Goal: Transaction & Acquisition: Purchase product/service

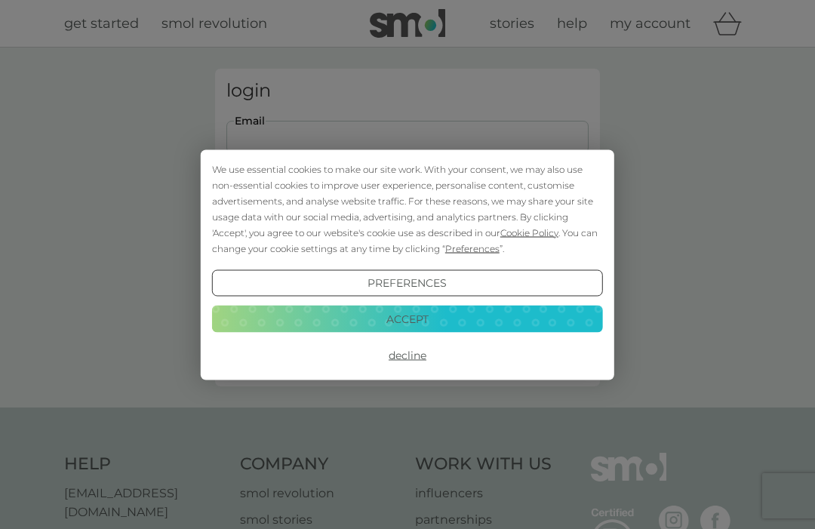
click at [307, 128] on div "We use essential cookies to make our site work. With your consent, we may also …" at bounding box center [407, 264] width 815 height 529
click at [437, 312] on button "Accept" at bounding box center [407, 319] width 391 height 27
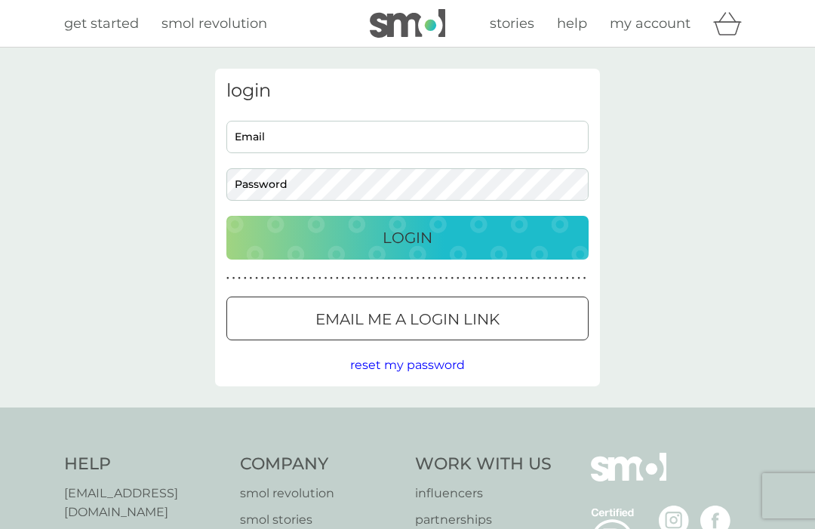
click at [287, 140] on input "Email" at bounding box center [407, 137] width 362 height 32
type input "sneak4ward@gmail.com"
click at [471, 230] on div "Login" at bounding box center [408, 238] width 332 height 24
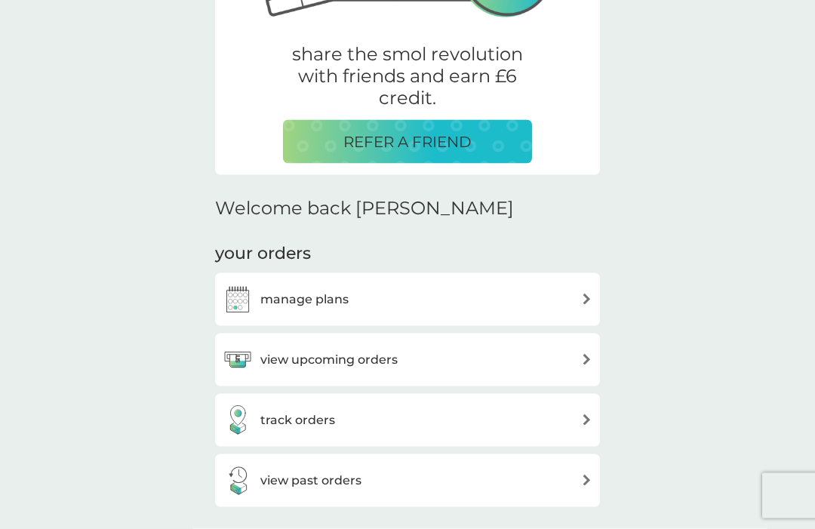
scroll to position [267, 0]
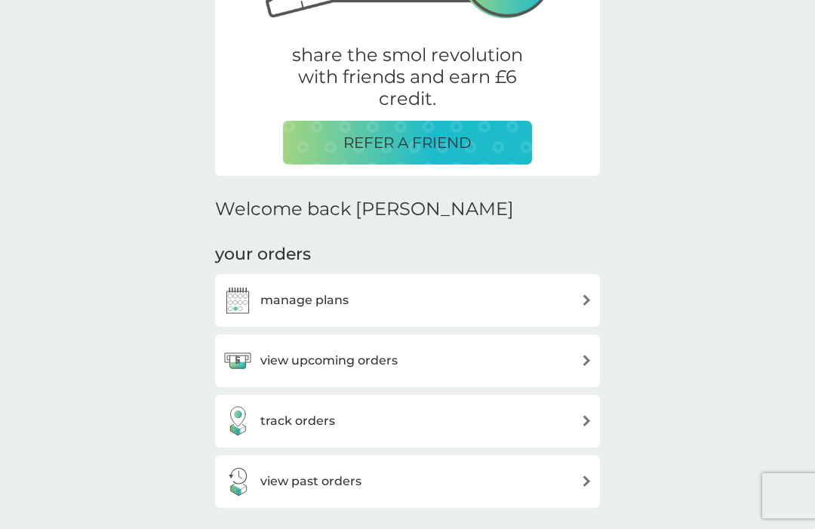
click at [556, 298] on div "manage plans" at bounding box center [408, 300] width 370 height 30
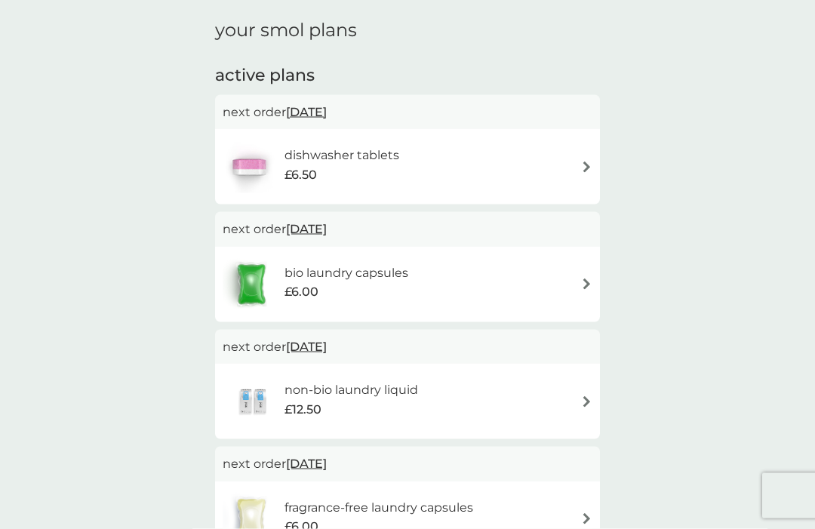
scroll to position [51, 0]
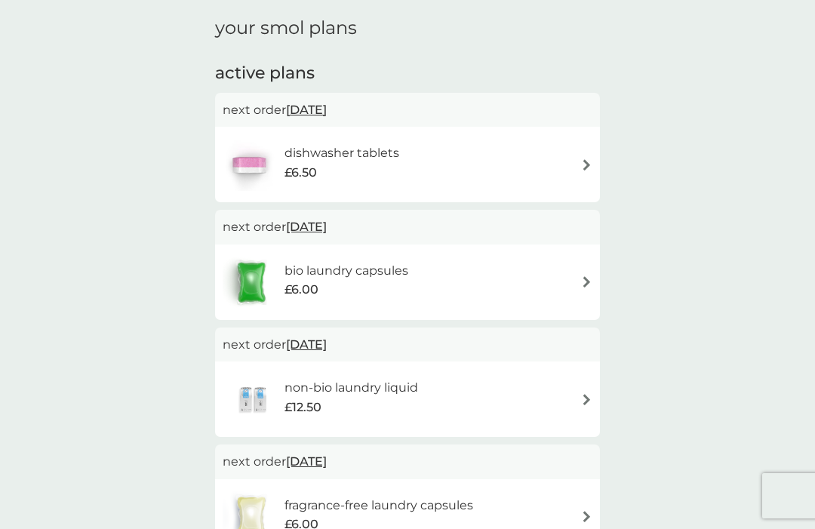
click at [505, 268] on div "bio laundry capsules £6.00" at bounding box center [408, 282] width 370 height 53
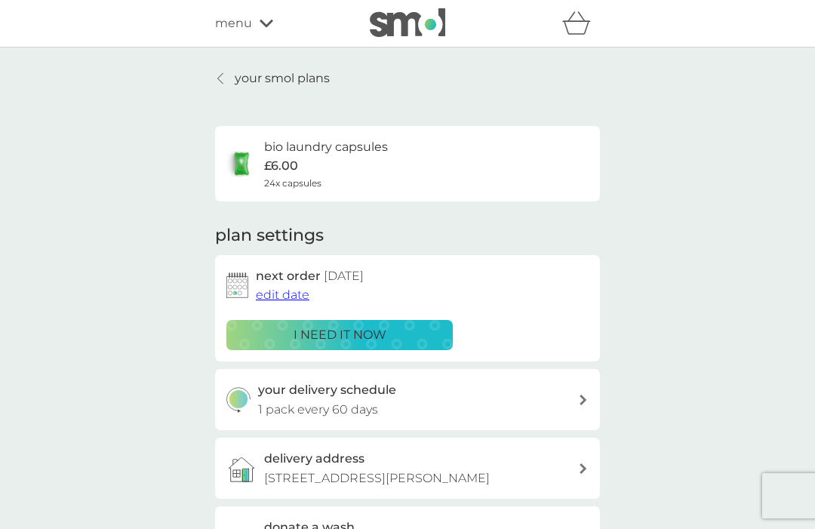
click at [216, 77] on link "your smol plans" at bounding box center [272, 79] width 115 height 20
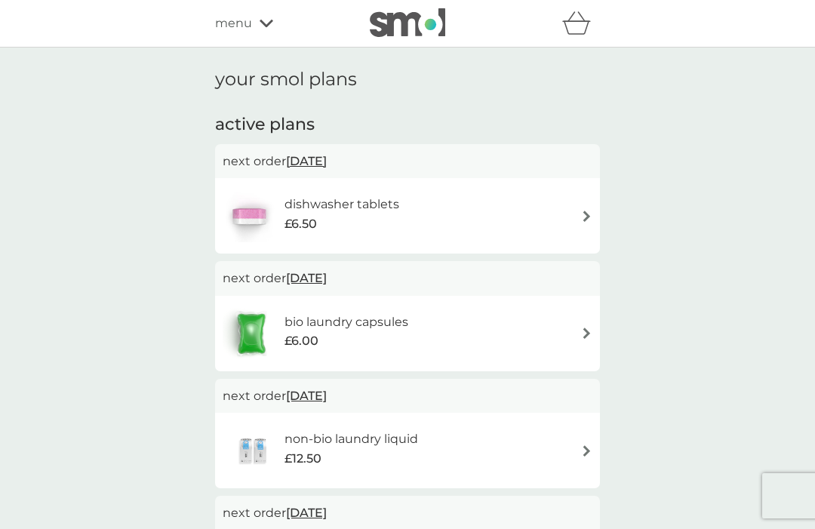
click at [251, 26] on span "menu" at bounding box center [233, 24] width 37 height 20
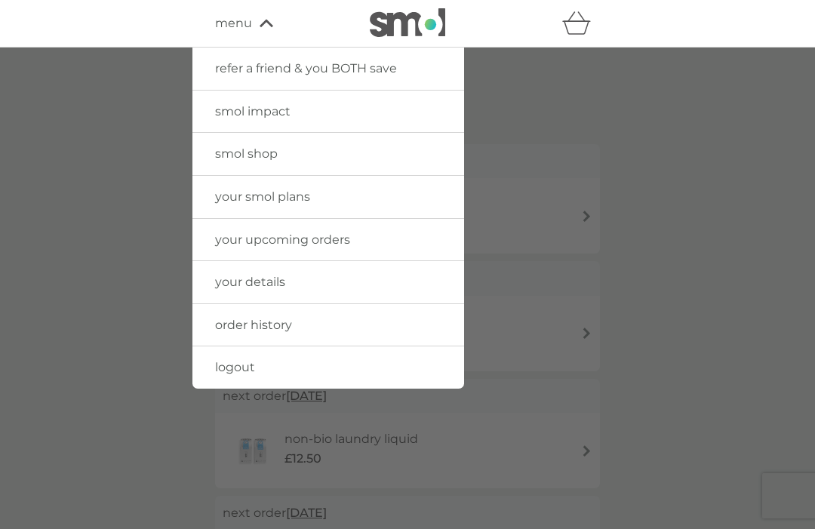
click at [260, 146] on span "smol shop" at bounding box center [246, 153] width 63 height 14
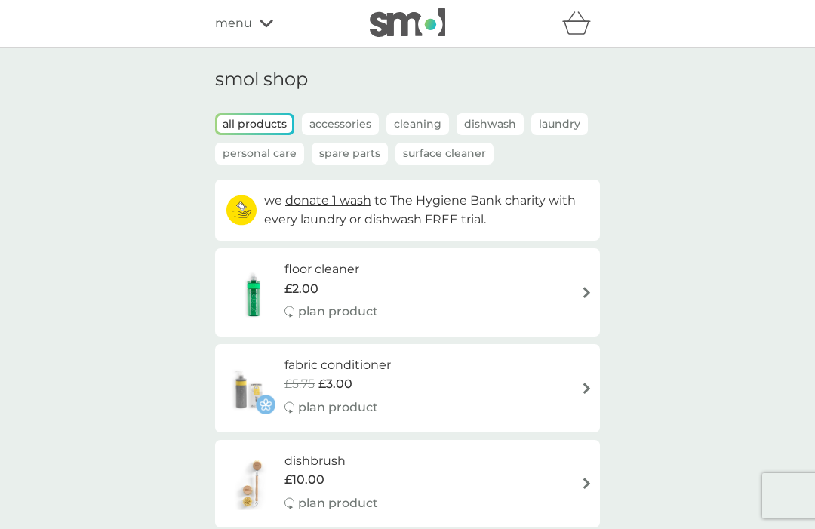
click at [554, 117] on p "Laundry" at bounding box center [559, 124] width 57 height 22
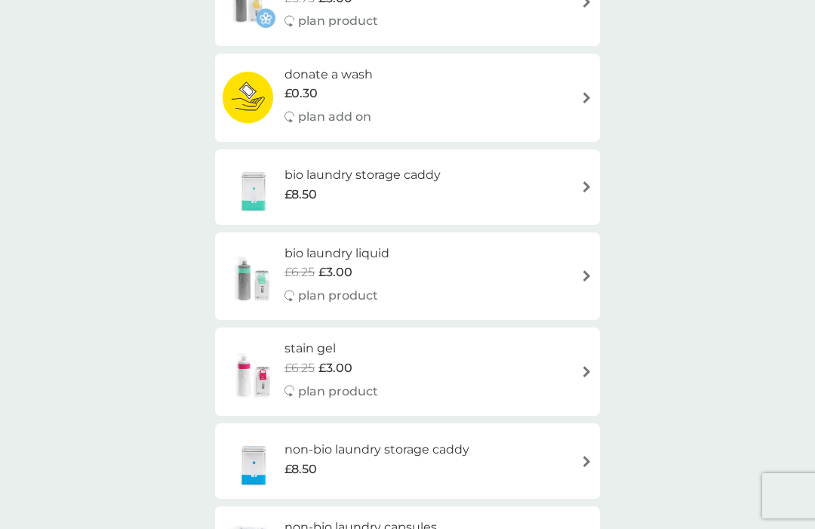
scroll to position [300, 0]
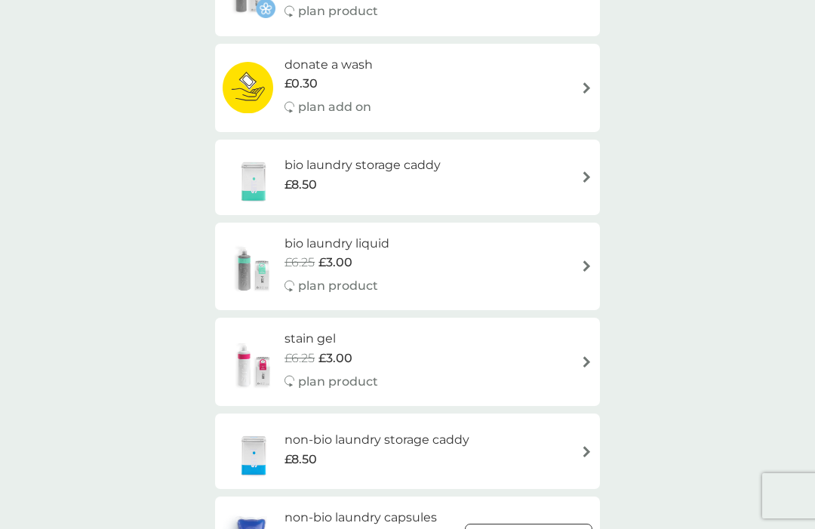
click at [578, 359] on div "stain gel £6.25 £3.00 plan product" at bounding box center [408, 362] width 370 height 66
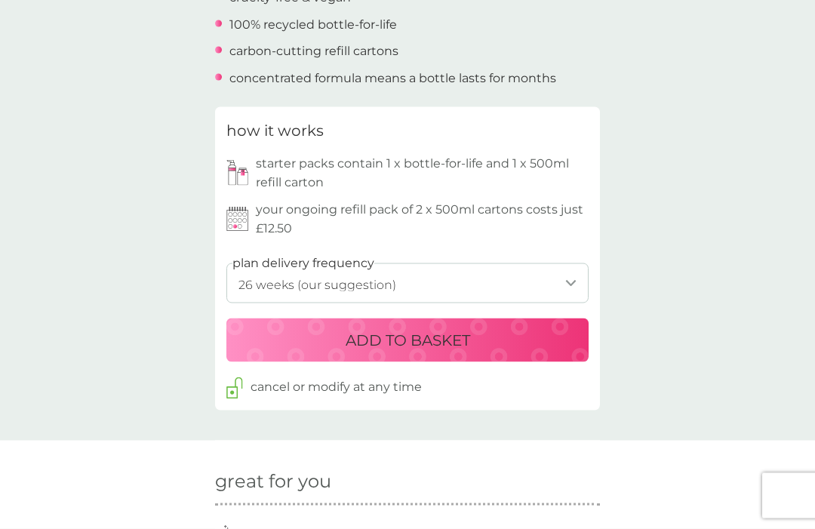
scroll to position [620, 0]
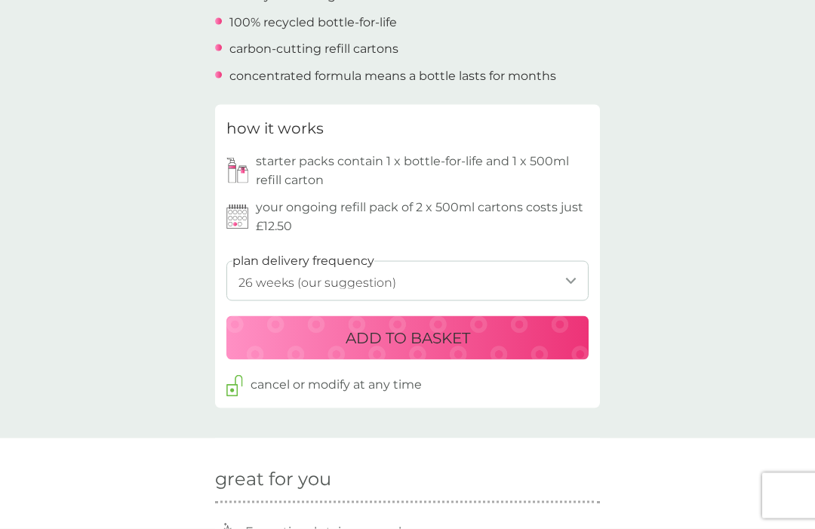
click at [558, 267] on select "1 week 2 weeks 3 weeks 4 weeks 5 weeks 6 weeks 7 weeks 8 weeks 9 weeks 10 weeks…" at bounding box center [407, 281] width 362 height 40
select select "245"
click at [420, 325] on p "ADD TO BASKET" at bounding box center [408, 337] width 125 height 24
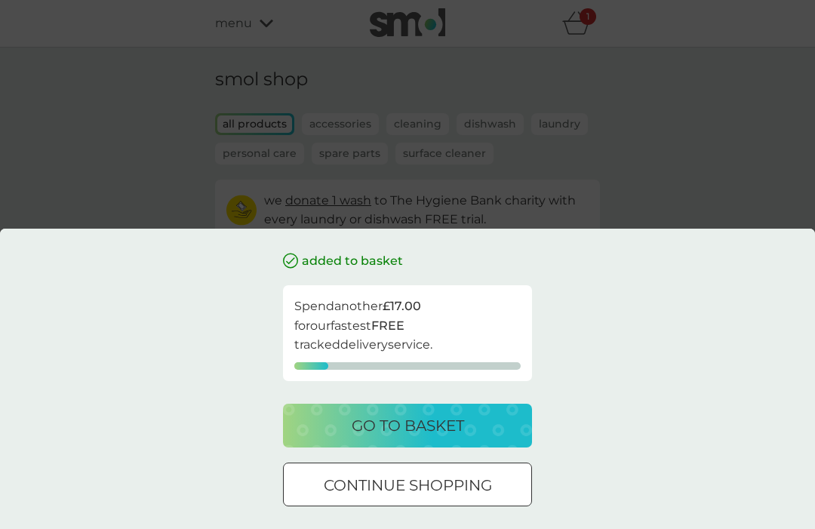
click at [458, 498] on p "continue shopping" at bounding box center [408, 485] width 168 height 24
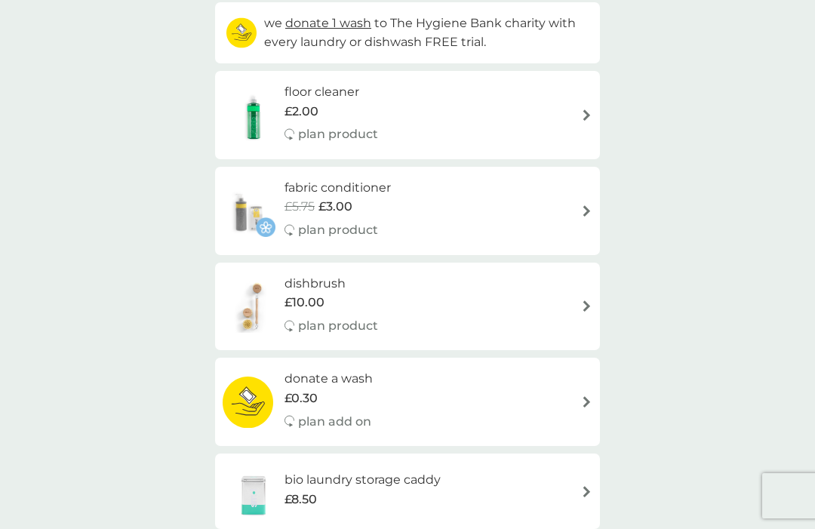
click at [546, 203] on div "fabric conditioner £5.75 £3.00 plan product" at bounding box center [408, 211] width 370 height 66
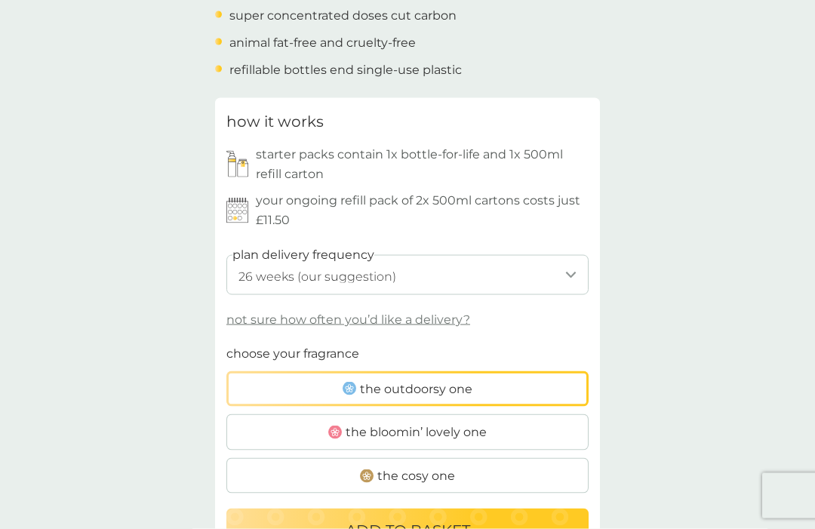
scroll to position [646, 0]
click at [444, 310] on p "not sure how often you’d like a delivery?" at bounding box center [348, 320] width 244 height 20
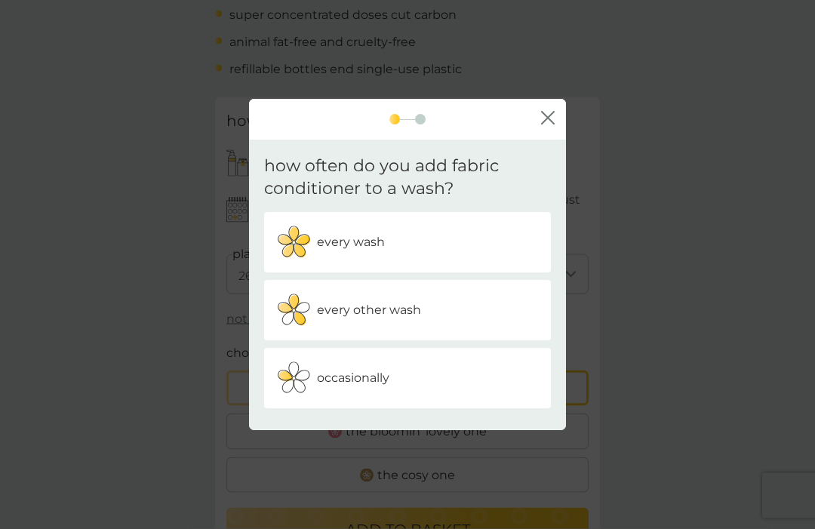
scroll to position [647, 0]
click at [480, 398] on div "occasionally" at bounding box center [408, 379] width 264 height 38
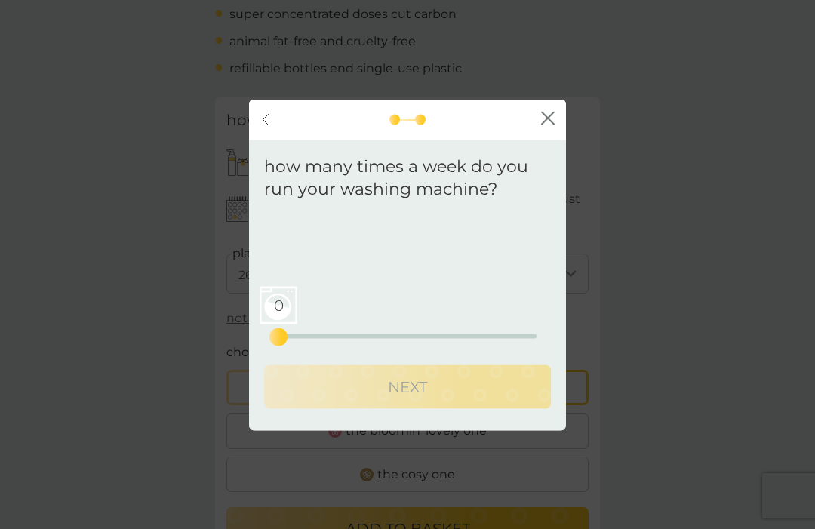
click at [309, 344] on div "0 0 12.5 25" at bounding box center [408, 315] width 258 height 61
click at [336, 347] on div "0 0 12.5 25" at bounding box center [408, 315] width 258 height 61
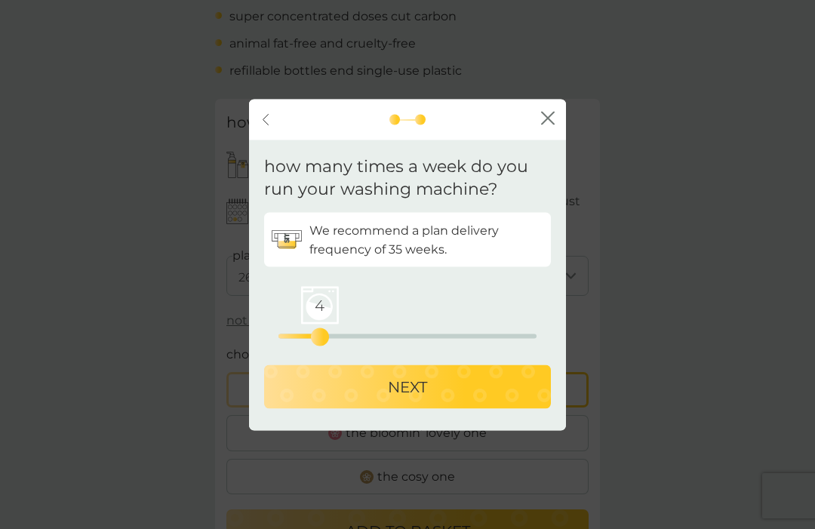
click at [421, 399] on p "NEXT" at bounding box center [407, 387] width 39 height 24
select select "245"
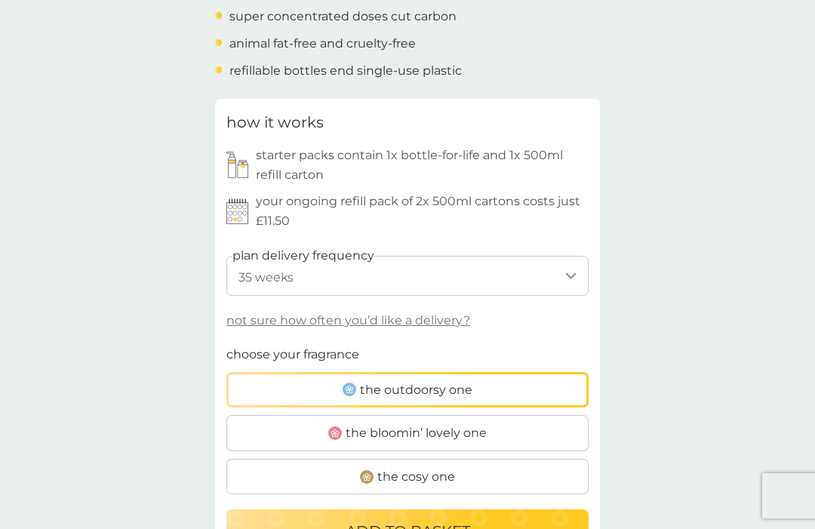
click at [556, 266] on select "1 week 2 weeks 3 weeks 4 weeks 5 weeks 6 weeks 7 weeks 8 weeks 9 weeks 10 weeks…" at bounding box center [407, 276] width 362 height 40
click at [492, 417] on label "the bloomin’ lovely one" at bounding box center [407, 433] width 362 height 36
click at [226, 345] on input "the bloomin’ lovely one" at bounding box center [226, 345] width 0 height 0
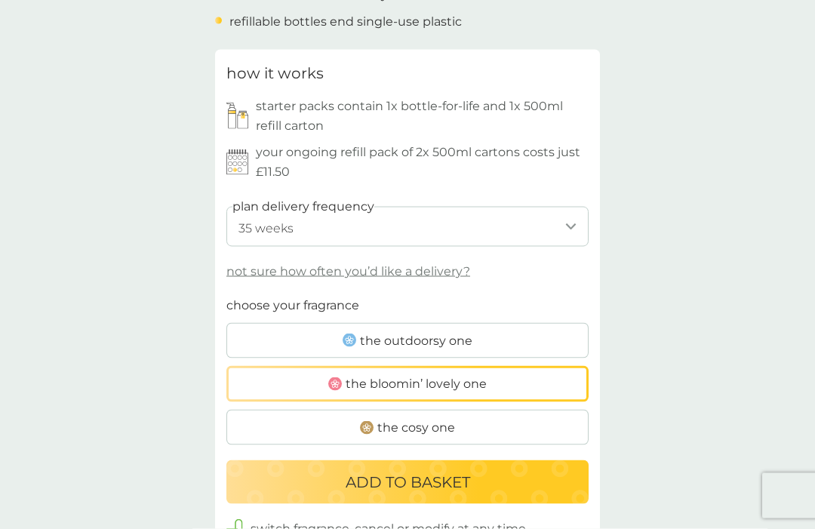
scroll to position [695, 0]
click at [500, 334] on label "the outdoorsy one" at bounding box center [407, 340] width 362 height 36
click at [226, 295] on input "the outdoorsy one" at bounding box center [226, 295] width 0 height 0
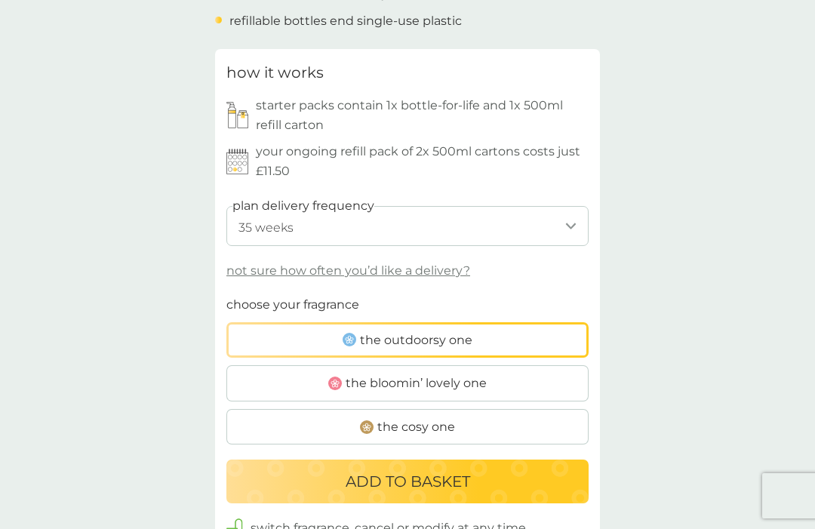
click at [464, 470] on p "ADD TO BASKET" at bounding box center [408, 482] width 125 height 24
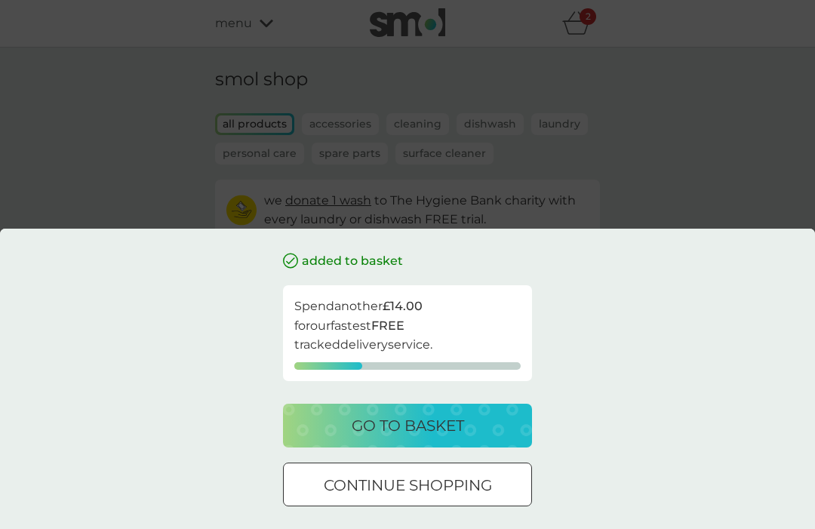
click at [467, 438] on div "go to basket" at bounding box center [407, 426] width 219 height 24
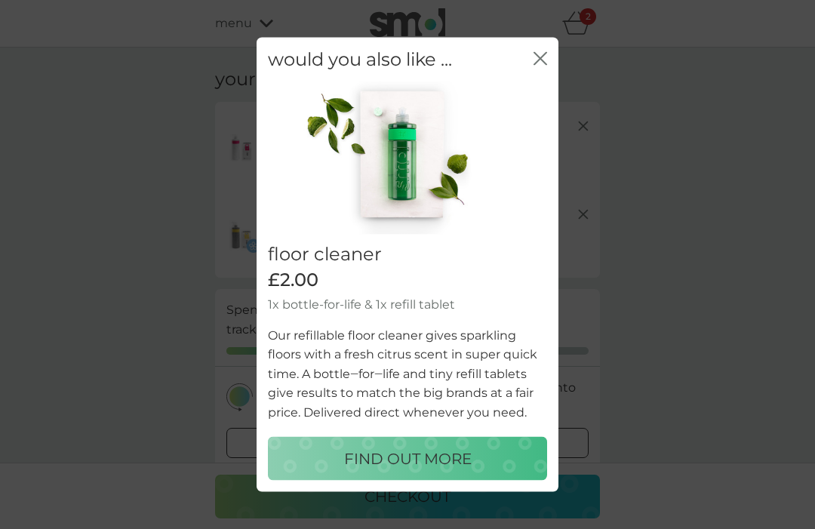
click at [546, 65] on icon "close" at bounding box center [541, 58] width 14 height 14
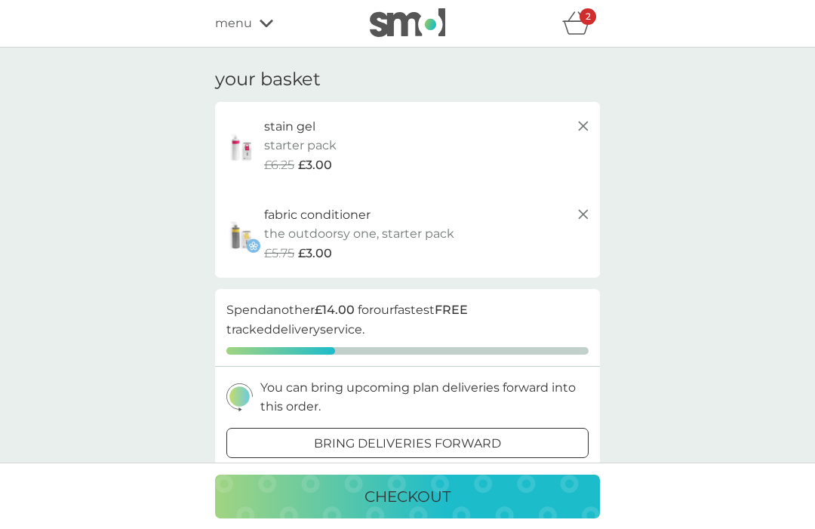
click at [463, 476] on p "add more products" at bounding box center [408, 486] width 142 height 20
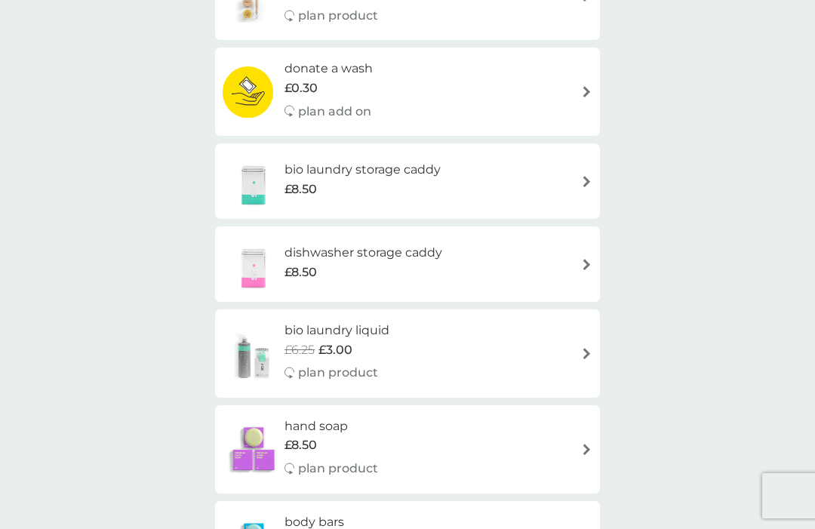
click at [549, 336] on div "bio laundry liquid £6.25 £3.00 plan product" at bounding box center [408, 354] width 370 height 66
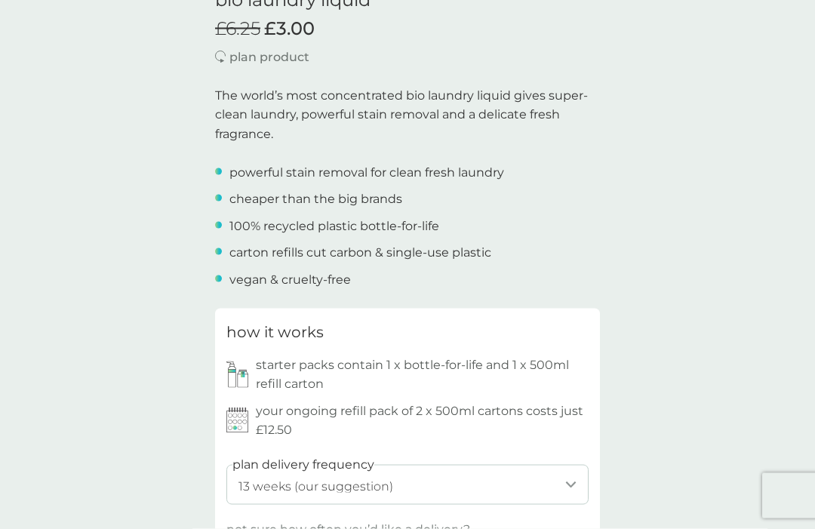
scroll to position [420, 0]
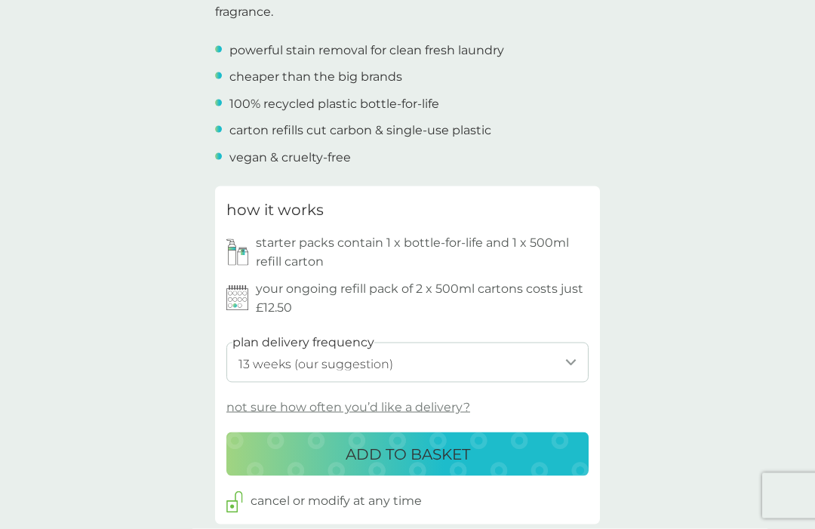
click at [541, 350] on select "1 week 2 weeks 3 weeks 4 weeks 5 weeks 6 weeks 7 weeks 8 weeks 9 weeks 10 weeks…" at bounding box center [407, 363] width 362 height 40
select select "245"
click at [481, 443] on div "ADD TO BASKET" at bounding box center [408, 454] width 332 height 24
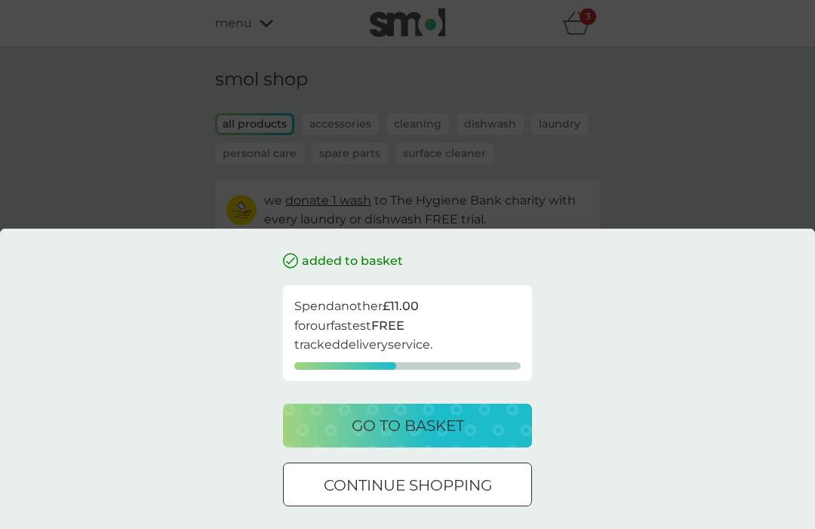
click at [474, 438] on div "go to basket" at bounding box center [407, 426] width 219 height 24
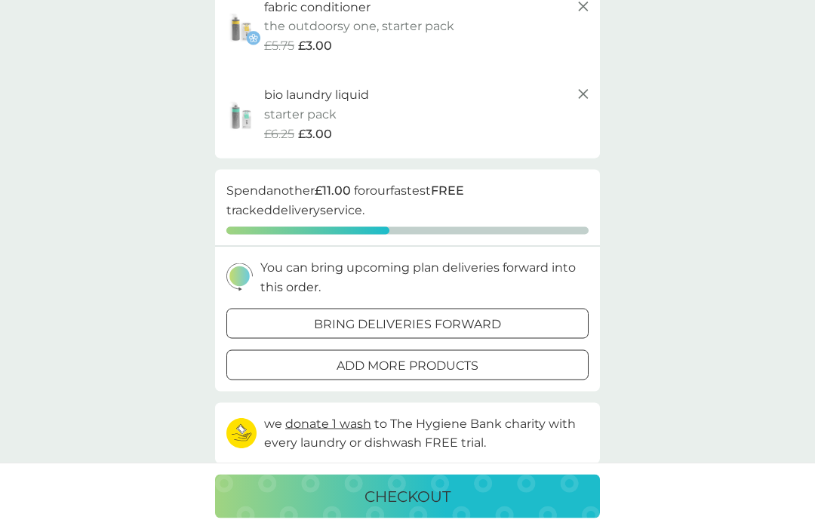
click at [510, 316] on div "bring deliveries forward" at bounding box center [407, 325] width 361 height 20
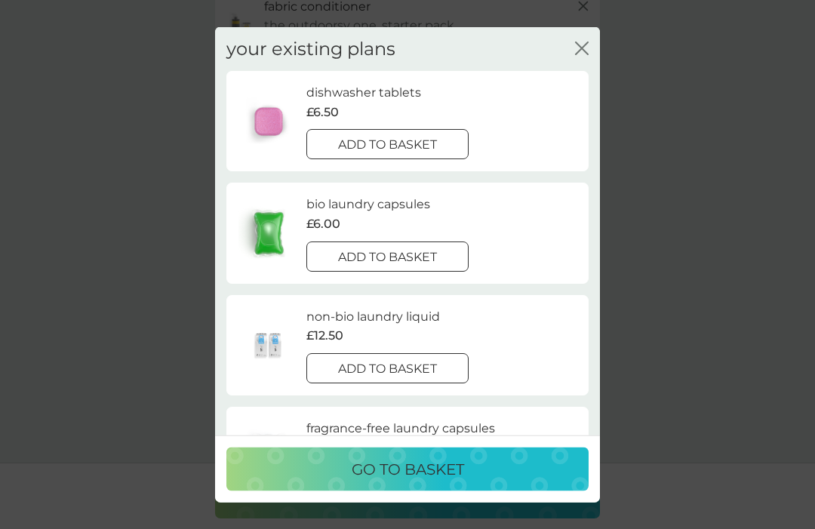
click at [415, 138] on p "add to basket" at bounding box center [387, 145] width 99 height 20
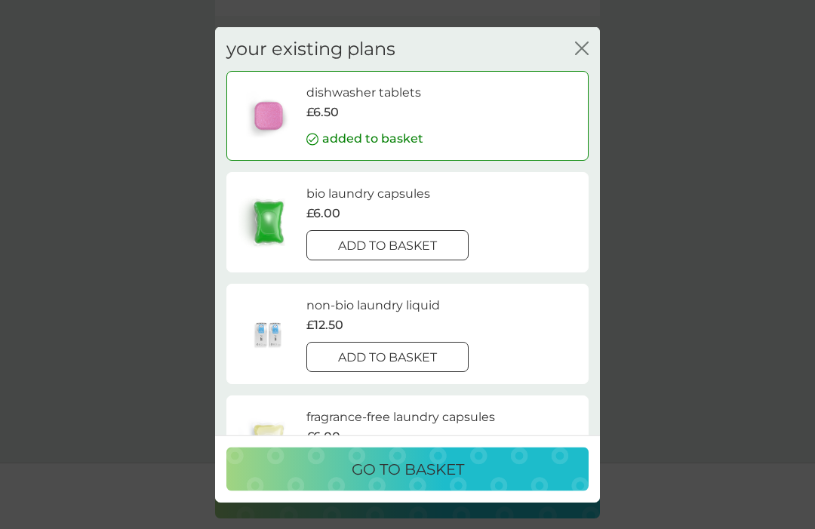
click at [451, 482] on p "go to basket" at bounding box center [408, 470] width 112 height 24
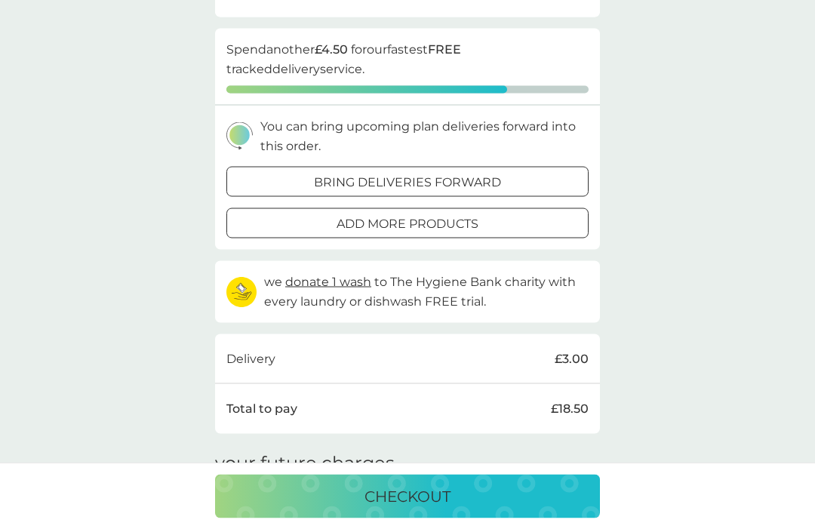
scroll to position [508, 0]
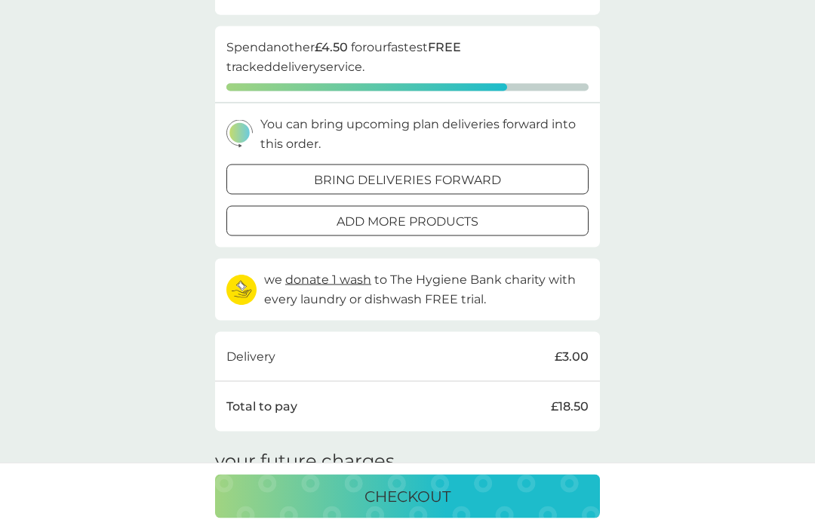
click at [461, 212] on p "add more products" at bounding box center [408, 222] width 142 height 20
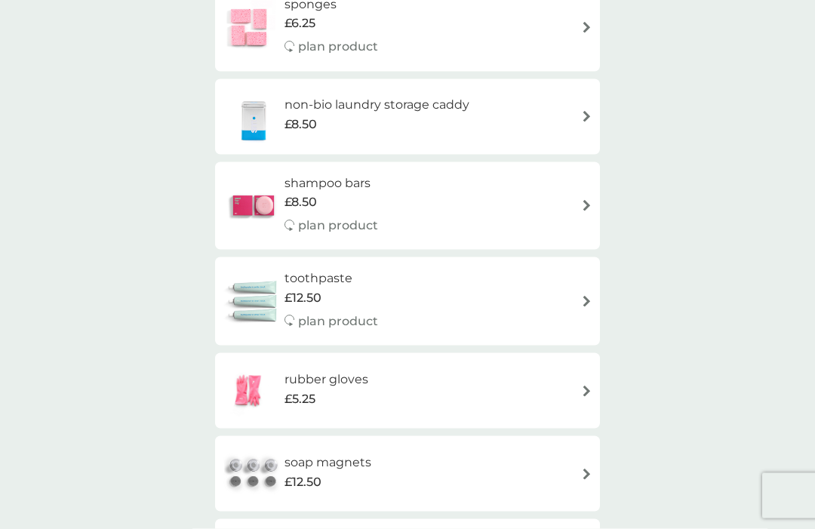
click at [479, 287] on div "toothpaste £12.50 plan product" at bounding box center [408, 302] width 370 height 66
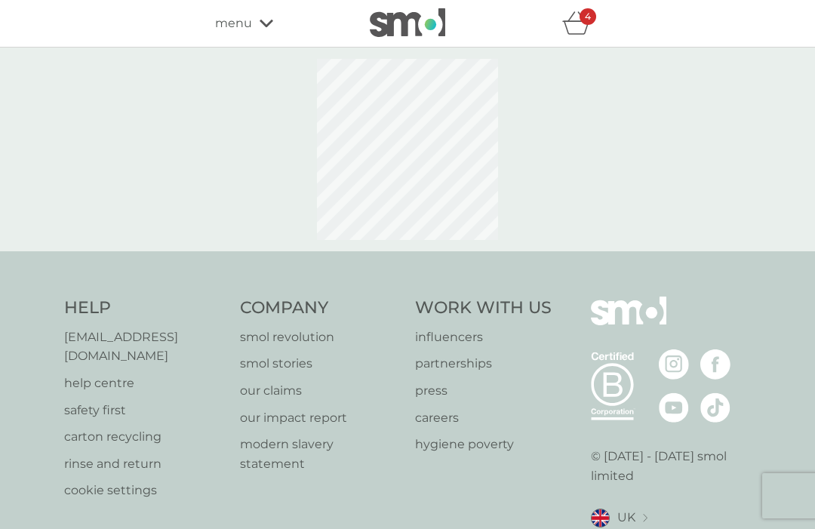
select select "91"
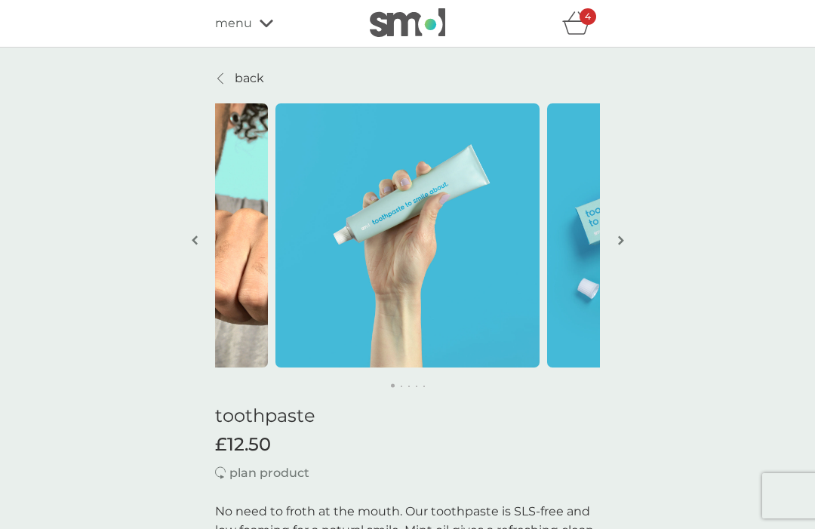
click at [257, 75] on p "back" at bounding box center [249, 79] width 29 height 20
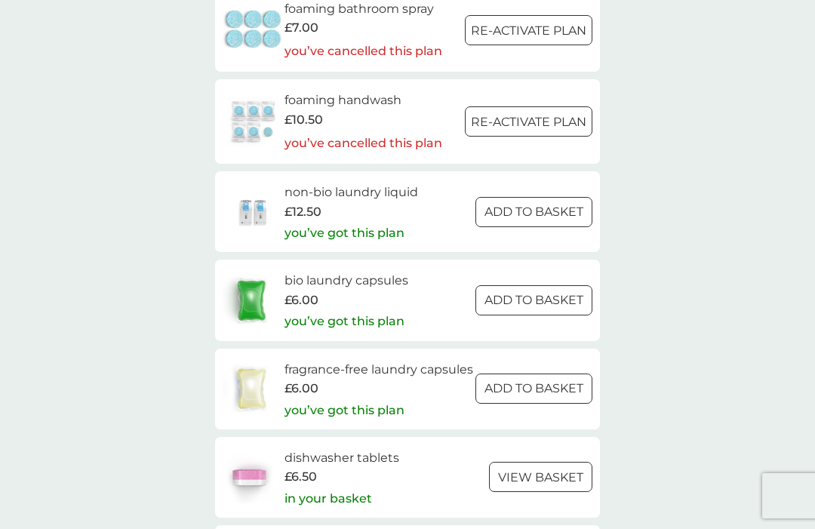
scroll to position [2103, 0]
click at [375, 272] on h6 "bio laundry capsules" at bounding box center [347, 282] width 124 height 20
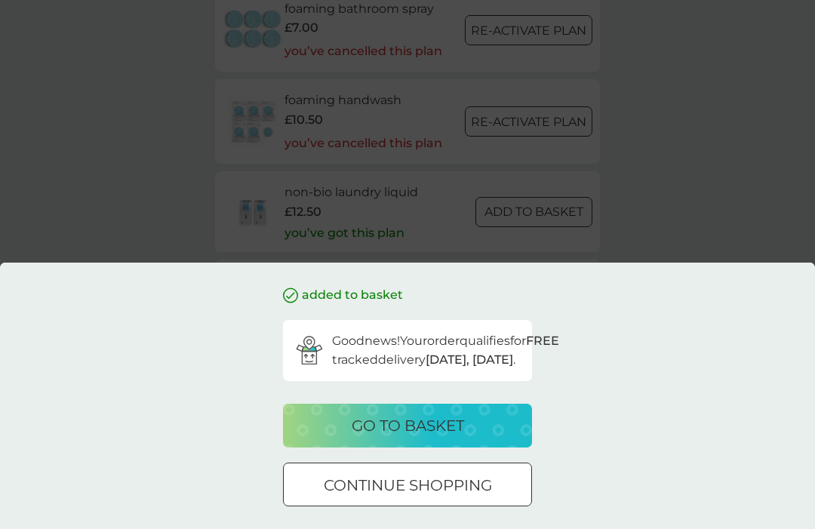
click at [457, 438] on p "go to basket" at bounding box center [408, 426] width 112 height 24
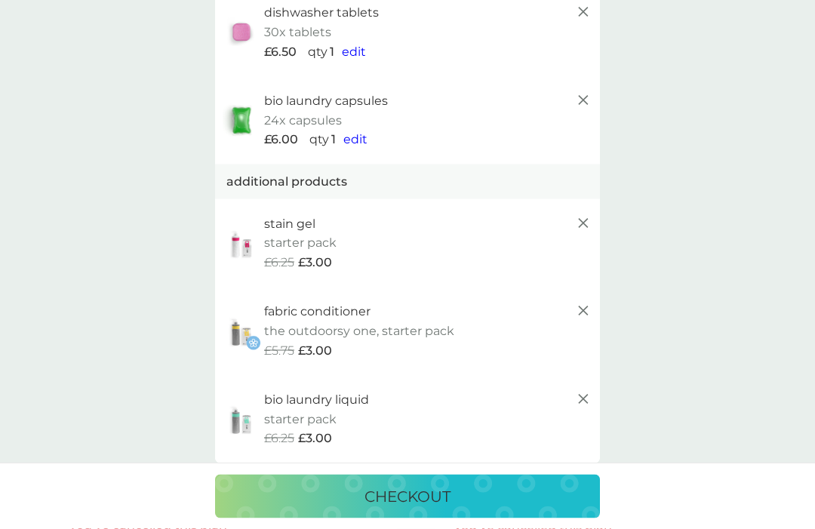
scroll to position [169, 0]
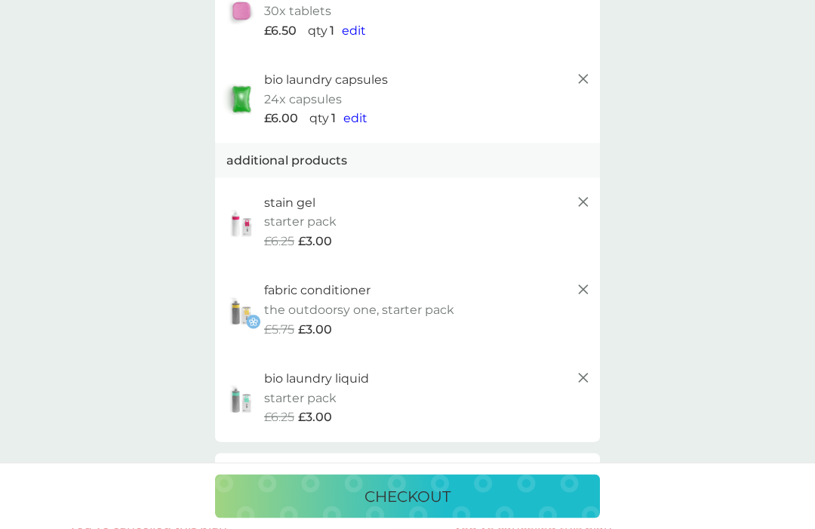
click at [369, 379] on p "bio laundry liquid" at bounding box center [316, 379] width 105 height 20
click at [341, 377] on p "bio laundry liquid" at bounding box center [316, 379] width 105 height 20
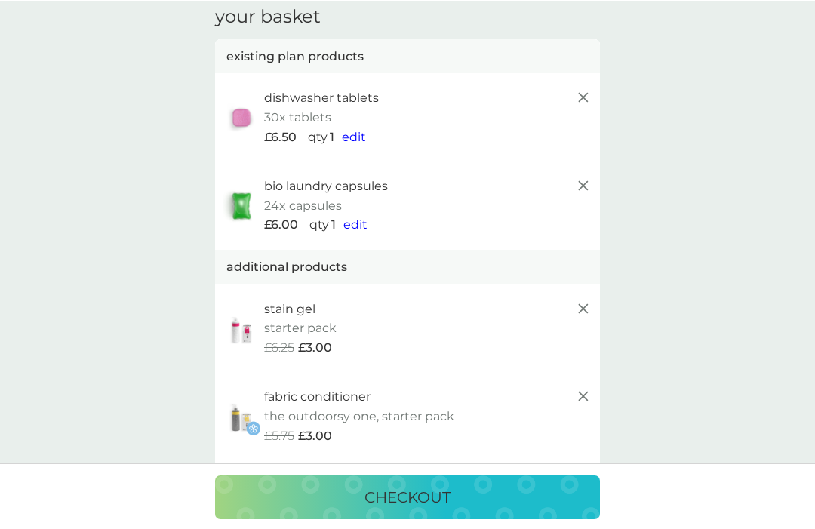
click at [578, 184] on icon at bounding box center [584, 185] width 18 height 18
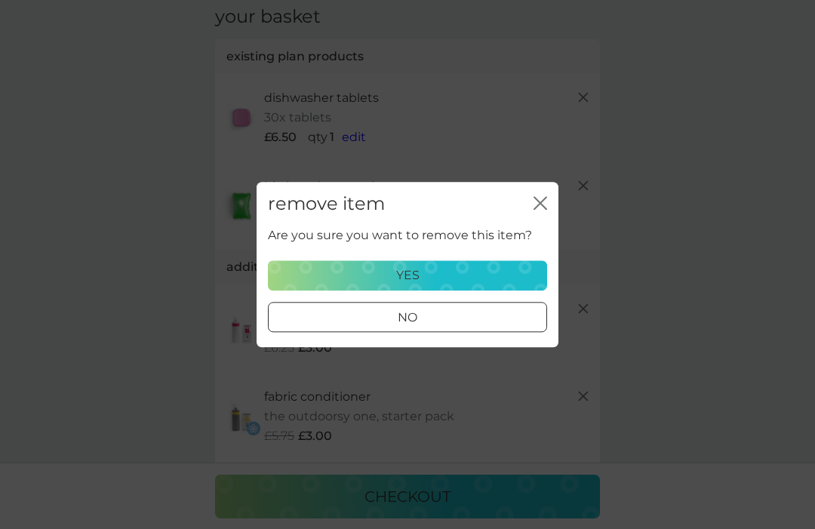
click at [429, 285] on div "yes" at bounding box center [408, 276] width 260 height 20
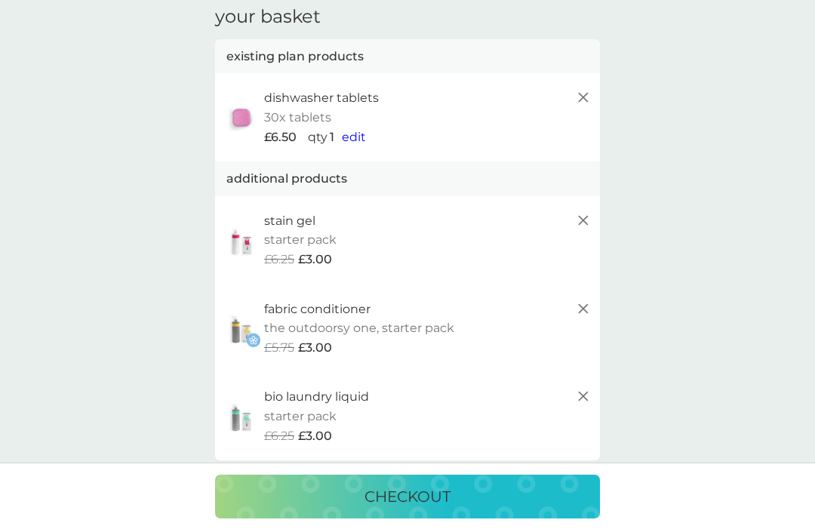
click at [374, 177] on div "additional products" at bounding box center [407, 179] width 385 height 35
click at [353, 136] on span "edit" at bounding box center [354, 137] width 24 height 14
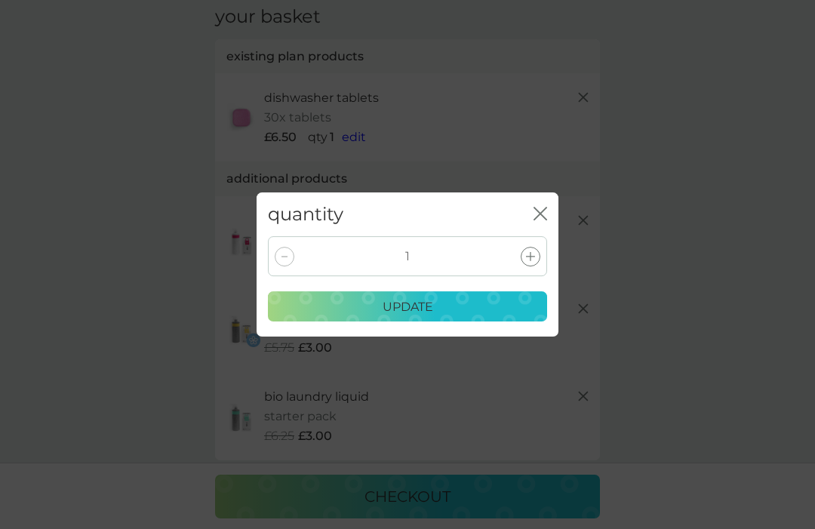
click at [527, 267] on div at bounding box center [531, 257] width 20 height 20
click at [429, 317] on p "update" at bounding box center [408, 307] width 51 height 20
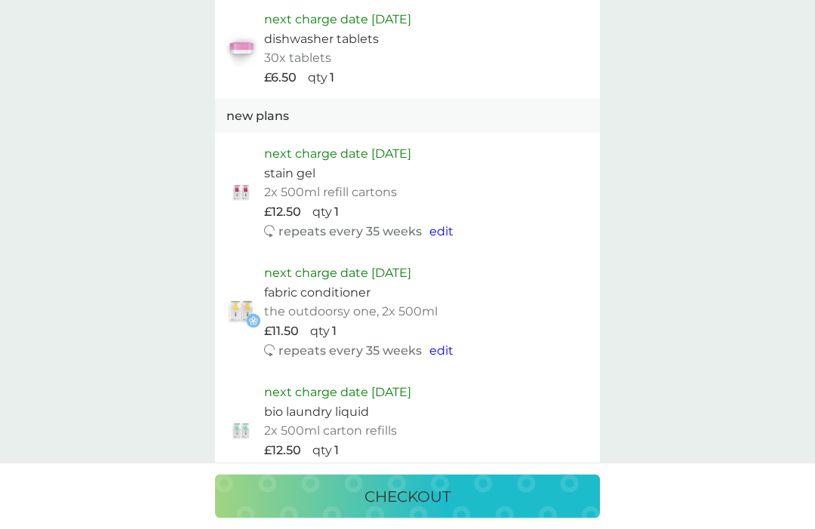
scroll to position [1019, 0]
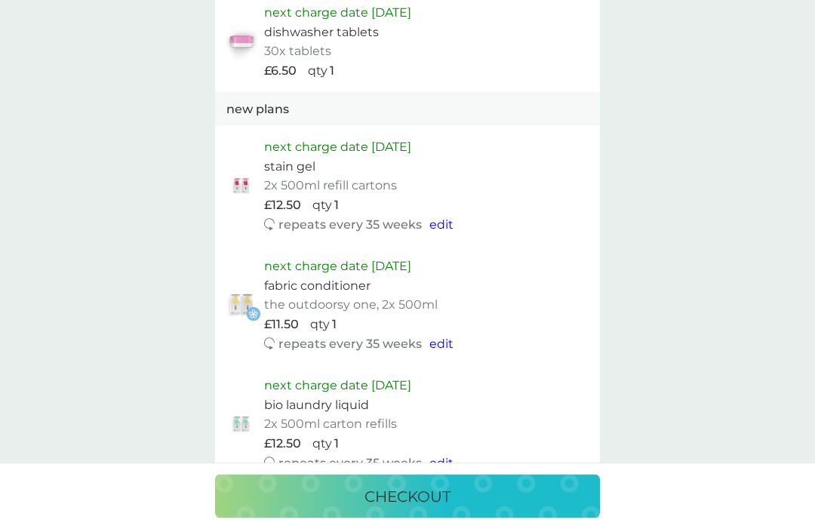
click at [438, 217] on span "edit" at bounding box center [442, 224] width 24 height 14
select select "245"
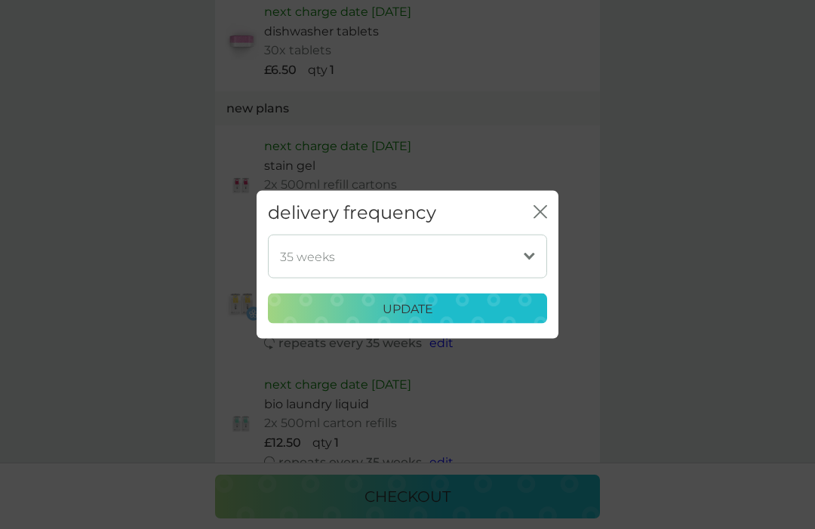
click at [522, 276] on select "1 week 2 weeks 3 weeks 4 weeks 5 weeks 6 weeks 7 weeks 8 weeks 9 weeks 10 weeks…" at bounding box center [407, 257] width 279 height 44
click at [442, 319] on div "update" at bounding box center [408, 309] width 260 height 20
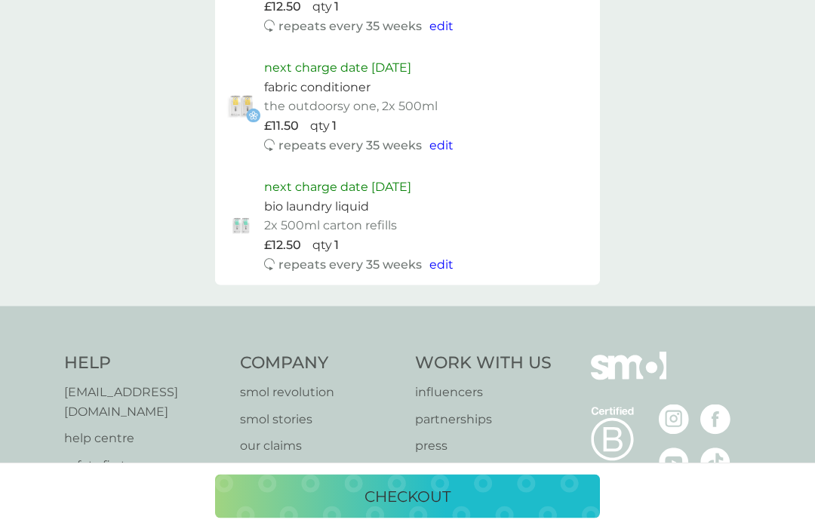
scroll to position [1262, 0]
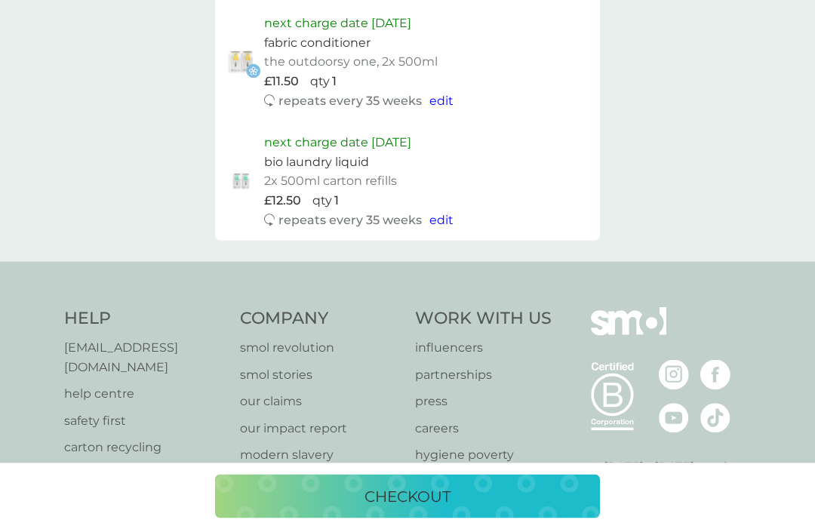
click at [411, 133] on p "next charge date 23rd Oct 2025" at bounding box center [337, 143] width 147 height 20
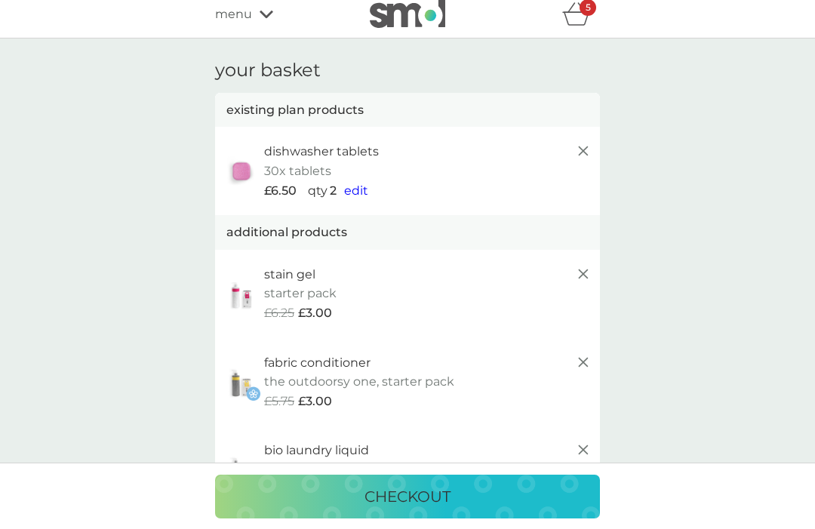
scroll to position [0, 0]
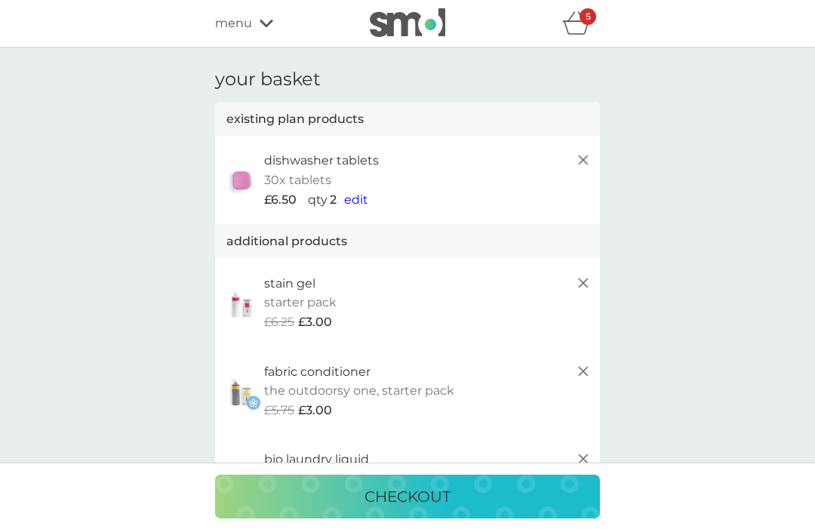
click at [263, 23] on icon at bounding box center [267, 24] width 14 height 8
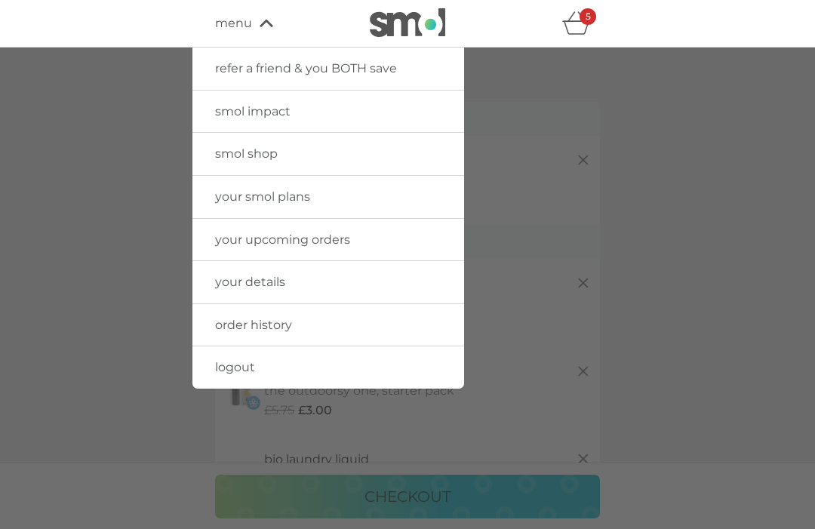
click at [293, 147] on link "smol shop" at bounding box center [329, 154] width 272 height 42
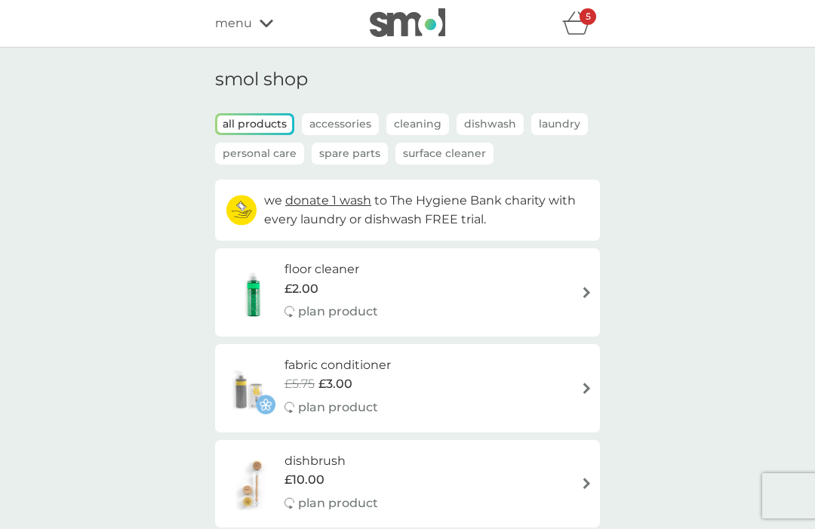
click at [557, 119] on p "Laundry" at bounding box center [559, 124] width 57 height 22
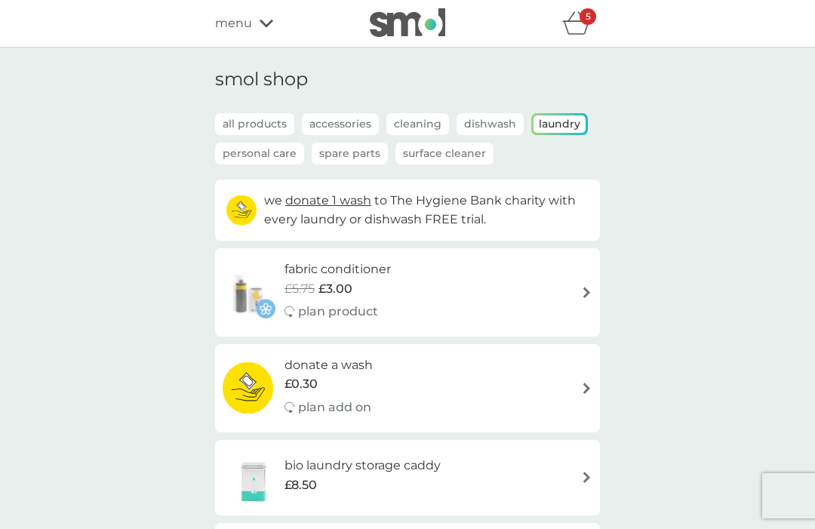
click at [584, 15] on div "5" at bounding box center [588, 16] width 17 height 17
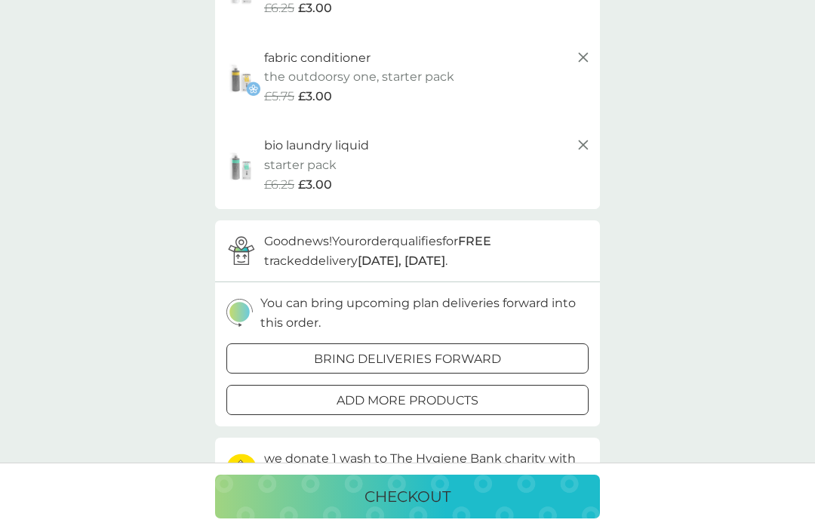
scroll to position [319, 0]
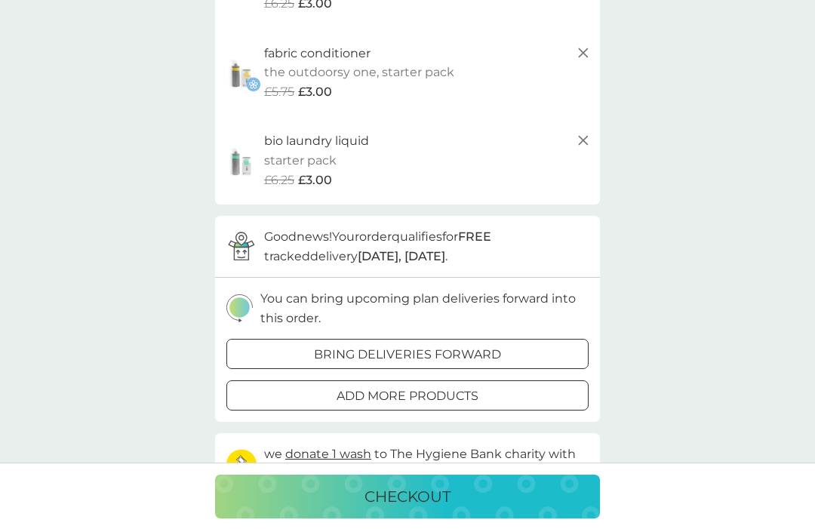
click at [440, 509] on p "checkout" at bounding box center [408, 497] width 86 height 24
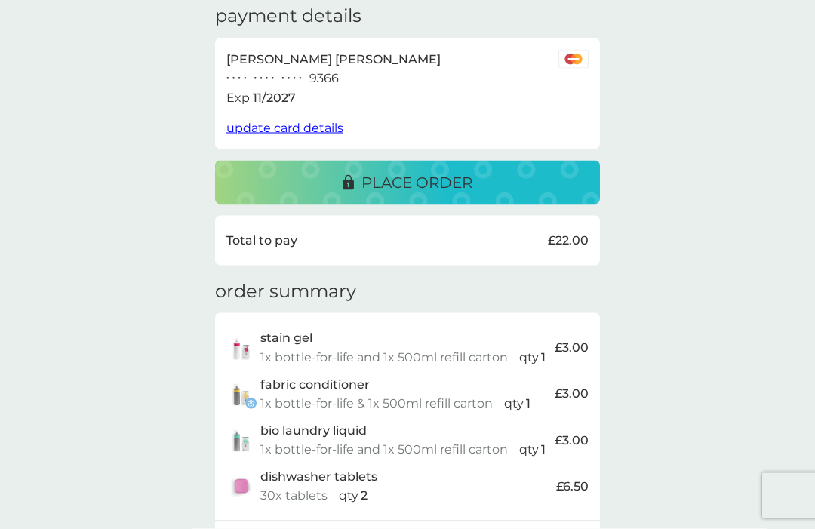
scroll to position [246, 0]
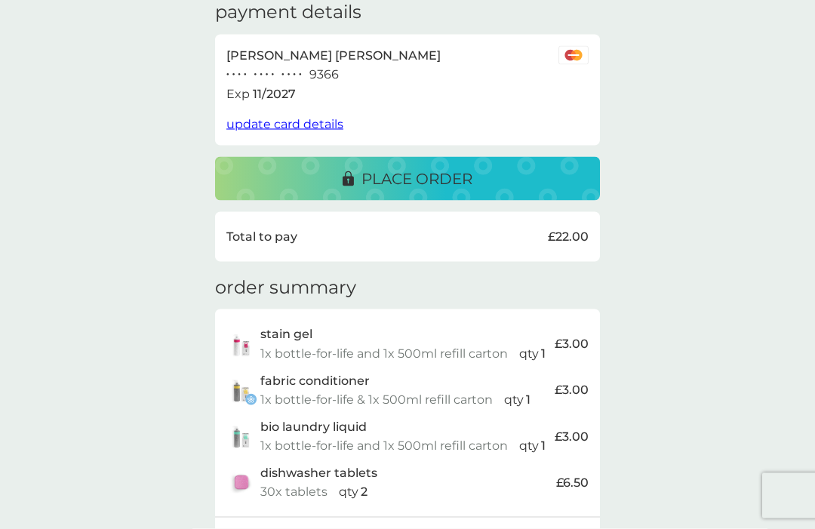
click at [436, 170] on p "place order" at bounding box center [417, 179] width 111 height 24
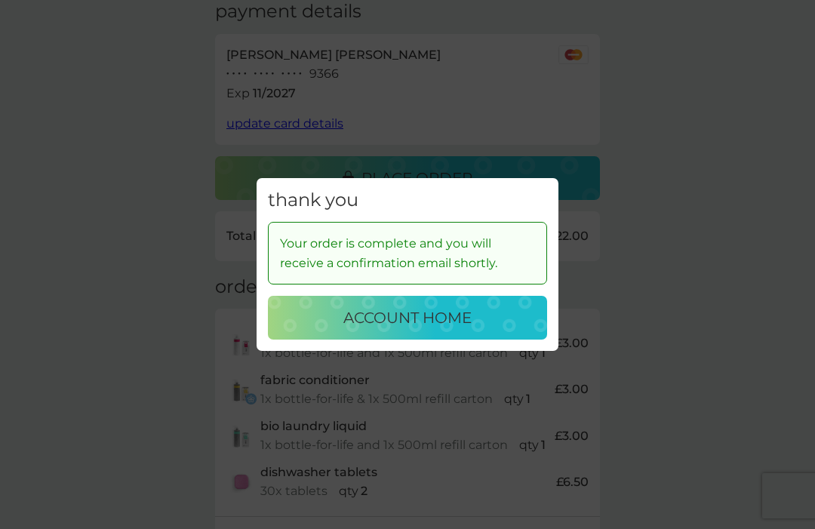
click at [458, 330] on p "account home" at bounding box center [408, 318] width 128 height 24
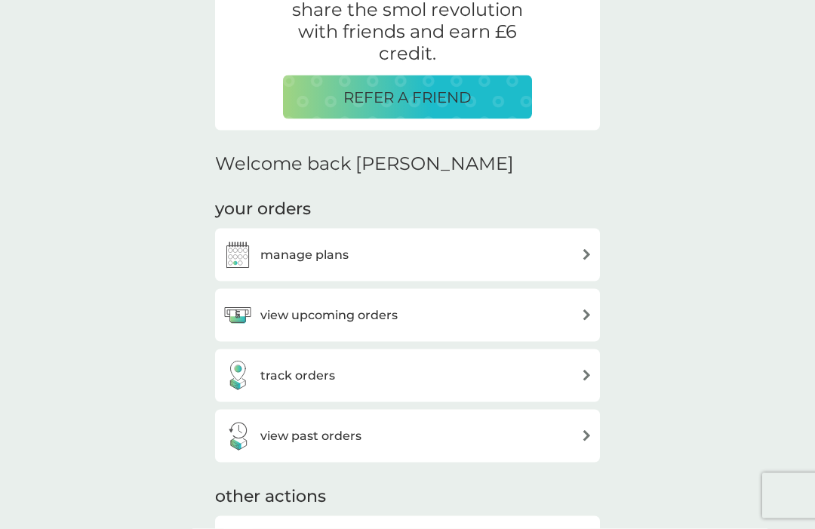
scroll to position [317, 0]
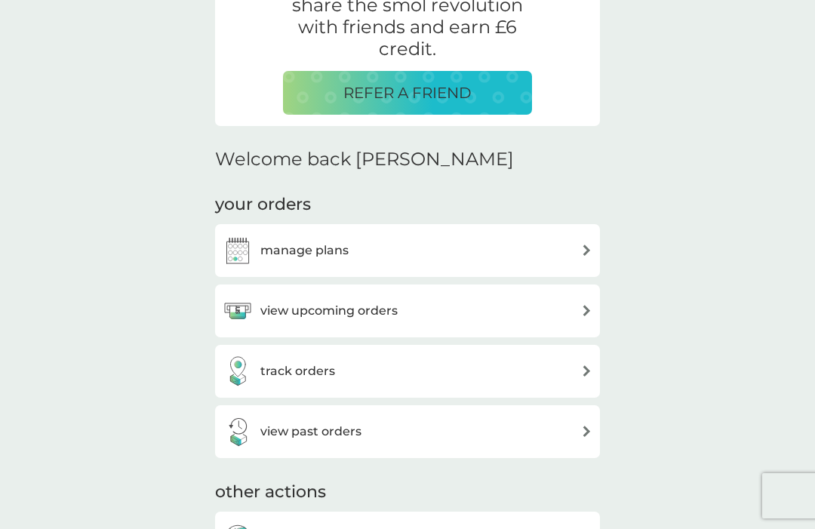
click at [585, 245] on img at bounding box center [586, 250] width 11 height 11
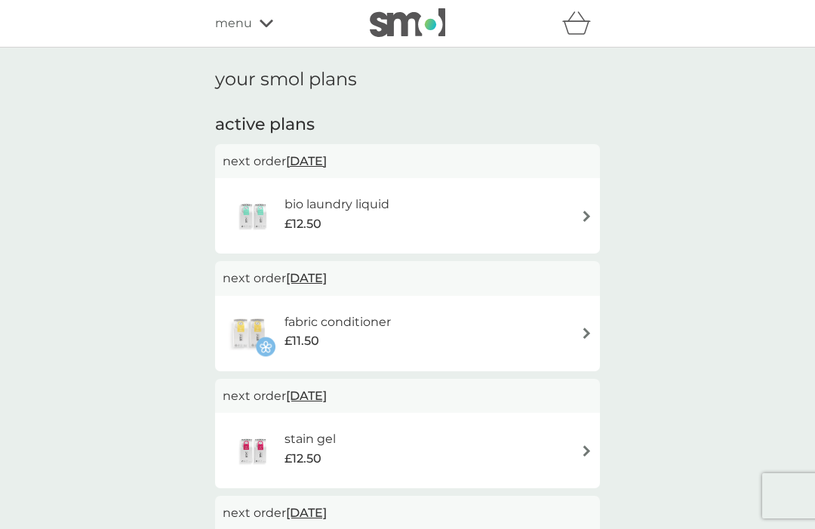
click at [581, 214] on img at bounding box center [586, 216] width 11 height 11
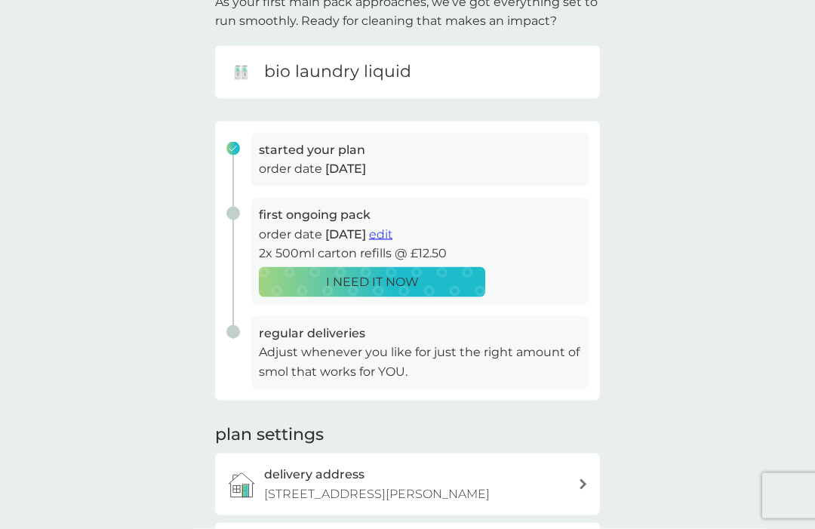
scroll to position [122, 0]
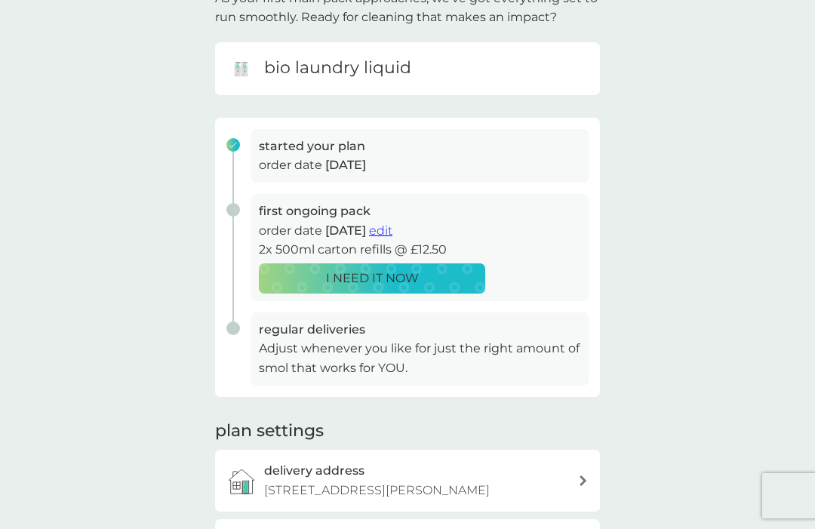
click at [507, 351] on p "Adjust whenever you like for just the right amount of smol that works for YOU." at bounding box center [420, 358] width 322 height 39
click at [458, 343] on p "Adjust whenever you like for just the right amount of smol that works for YOU." at bounding box center [420, 358] width 322 height 39
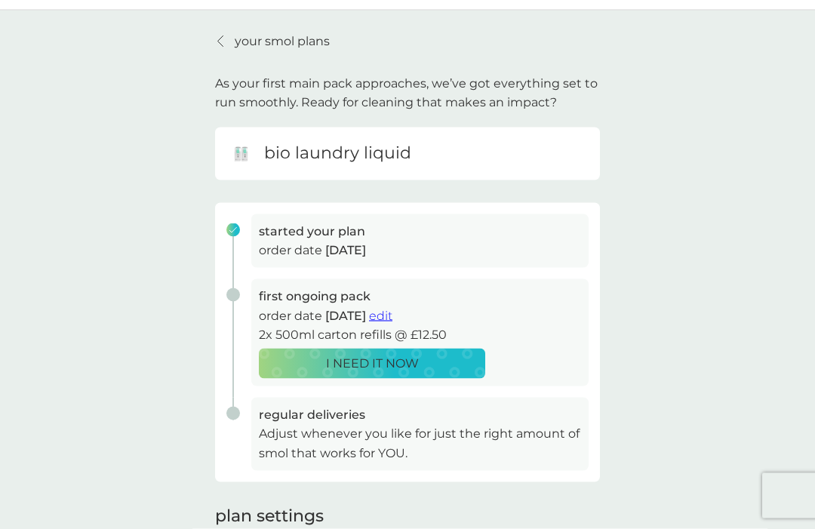
scroll to position [0, 0]
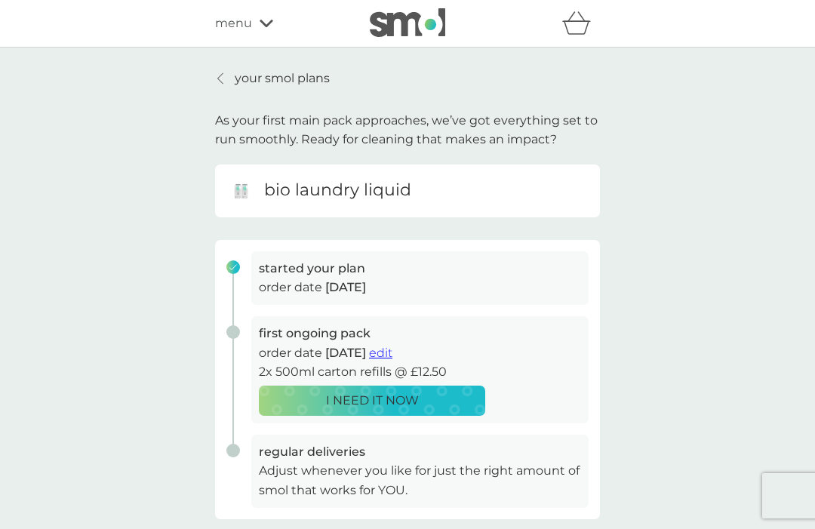
click at [222, 72] on link "your smol plans" at bounding box center [272, 79] width 115 height 20
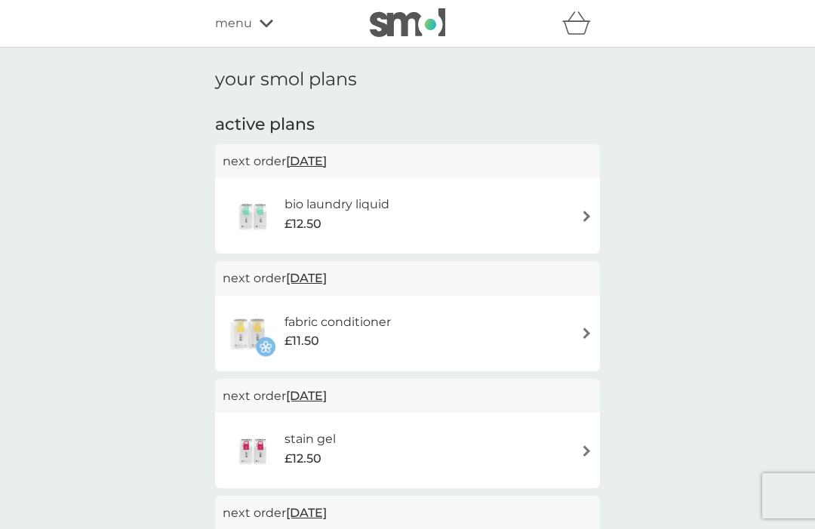
click at [578, 214] on div "bio laundry liquid £12.50" at bounding box center [408, 215] width 370 height 53
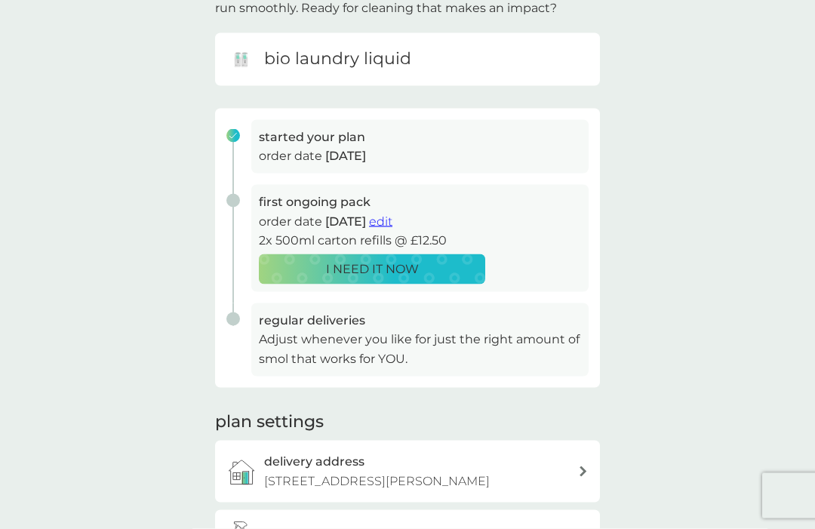
scroll to position [132, 0]
click at [393, 220] on span "edit" at bounding box center [380, 221] width 23 height 14
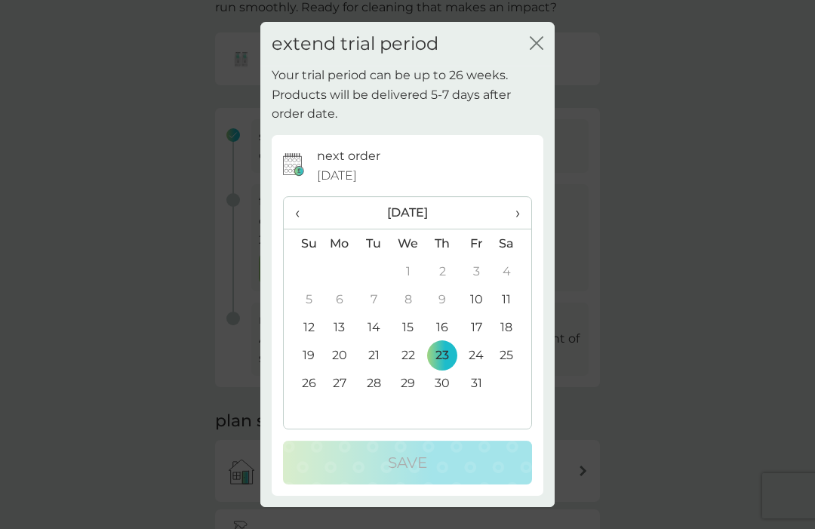
click at [516, 229] on span "›" at bounding box center [512, 213] width 15 height 32
click at [515, 229] on span "›" at bounding box center [512, 213] width 15 height 32
click at [514, 229] on span "›" at bounding box center [512, 213] width 15 height 32
click at [445, 313] on td "8" at bounding box center [443, 299] width 34 height 28
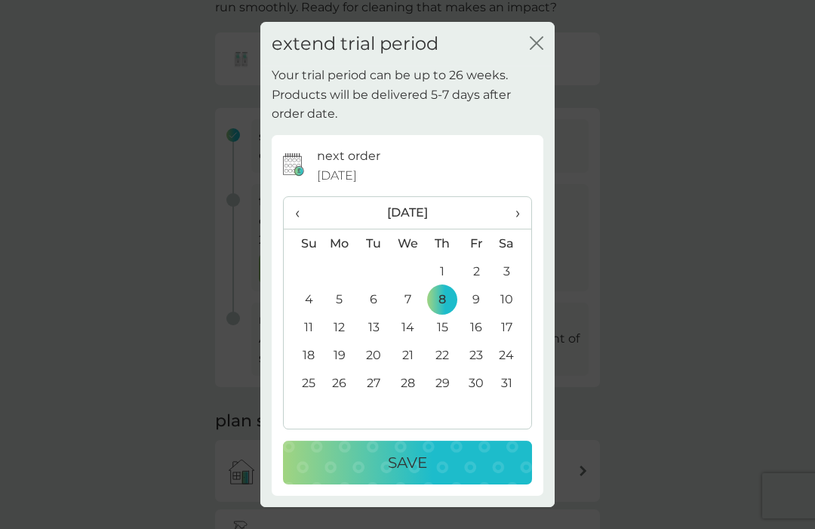
click at [458, 475] on div "Save" at bounding box center [407, 463] width 219 height 24
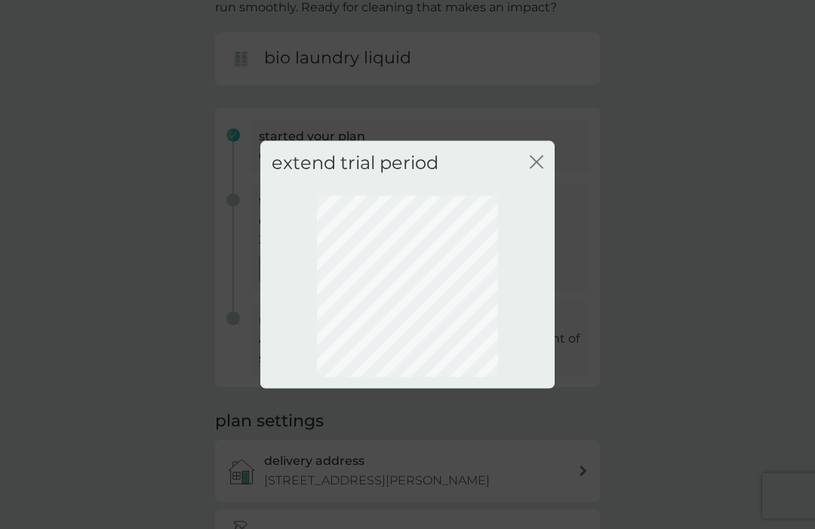
scroll to position [52, 0]
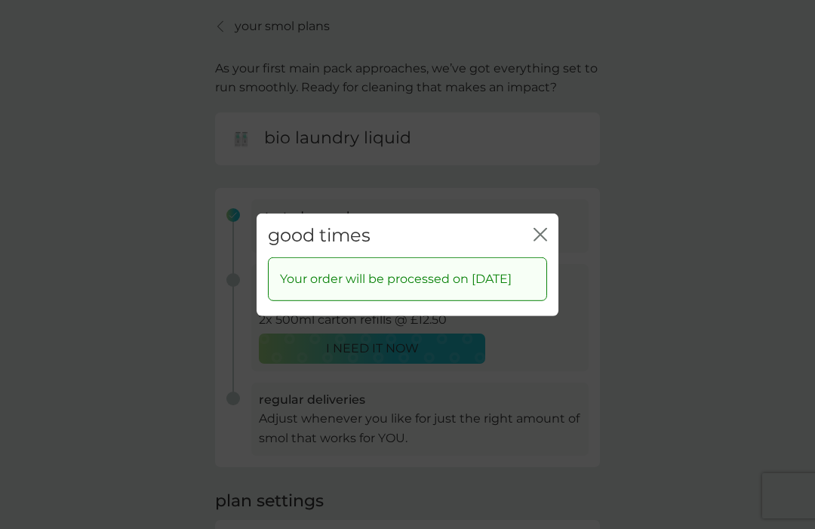
click at [545, 240] on icon "close" at bounding box center [544, 234] width 6 height 12
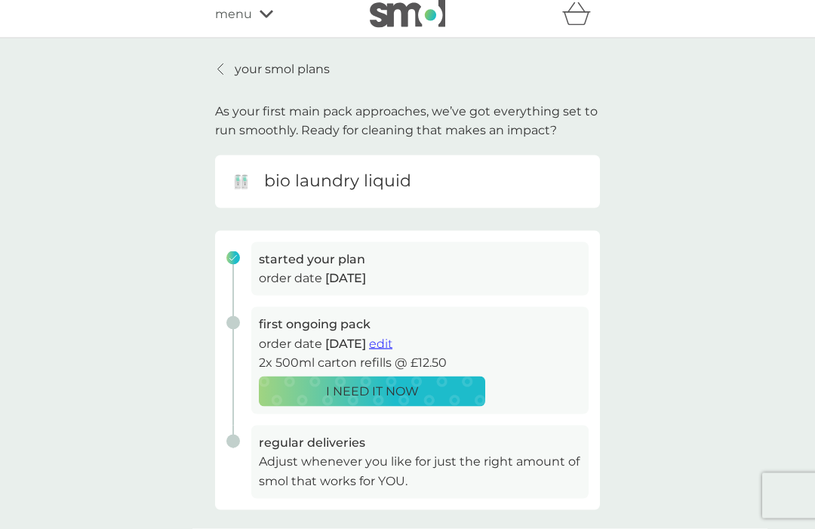
scroll to position [11, 0]
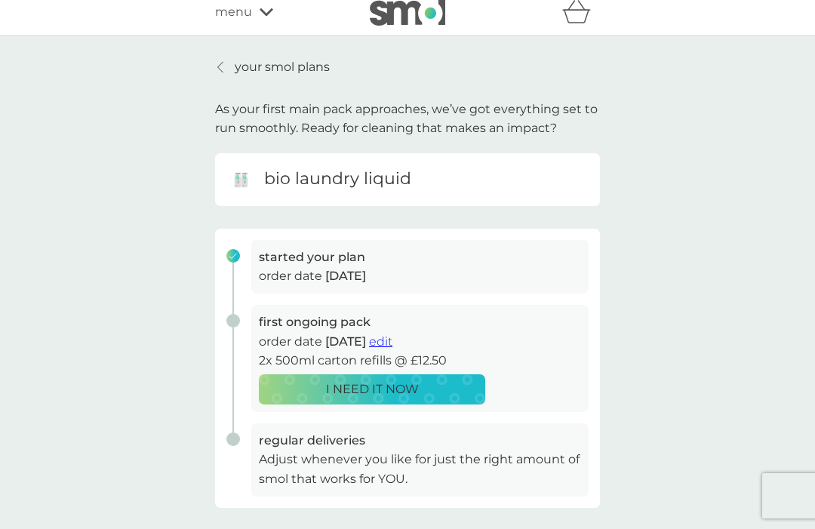
click at [220, 64] on icon at bounding box center [220, 67] width 5 height 11
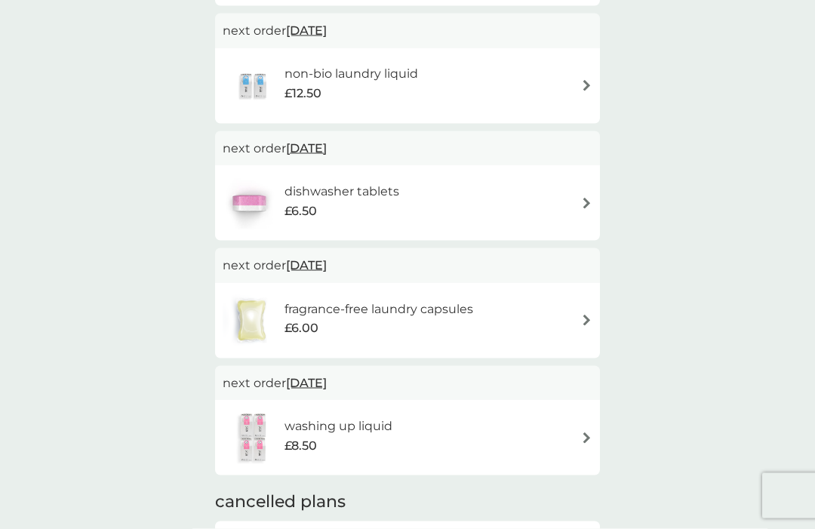
scroll to position [604, 0]
